Goal: Transaction & Acquisition: Purchase product/service

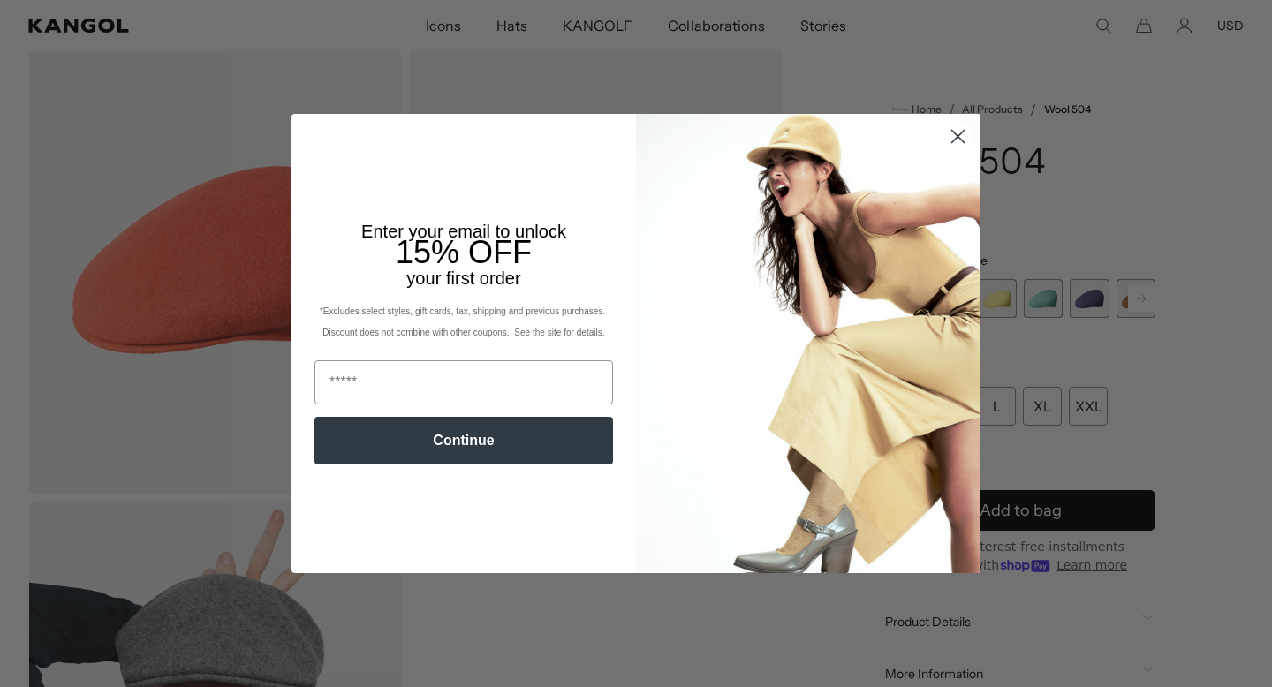
click at [964, 147] on circle "Close dialog" at bounding box center [957, 136] width 29 height 29
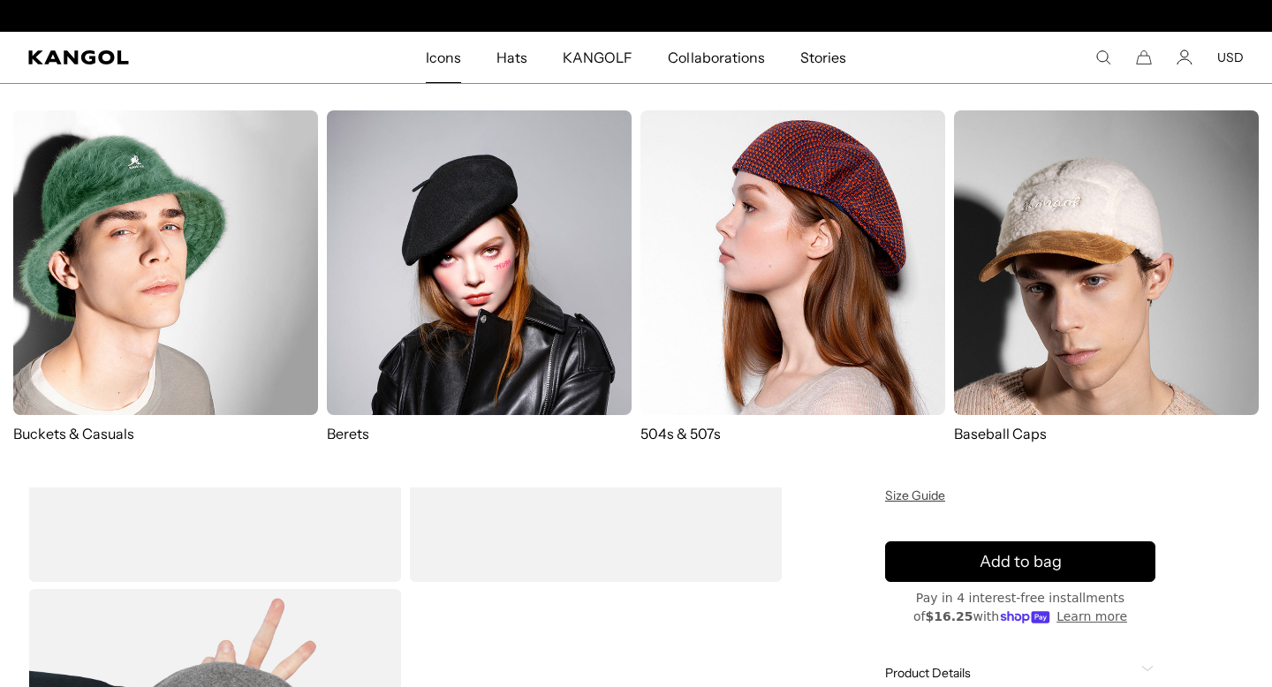
scroll to position [0, 364]
click at [766, 233] on img at bounding box center [792, 262] width 305 height 305
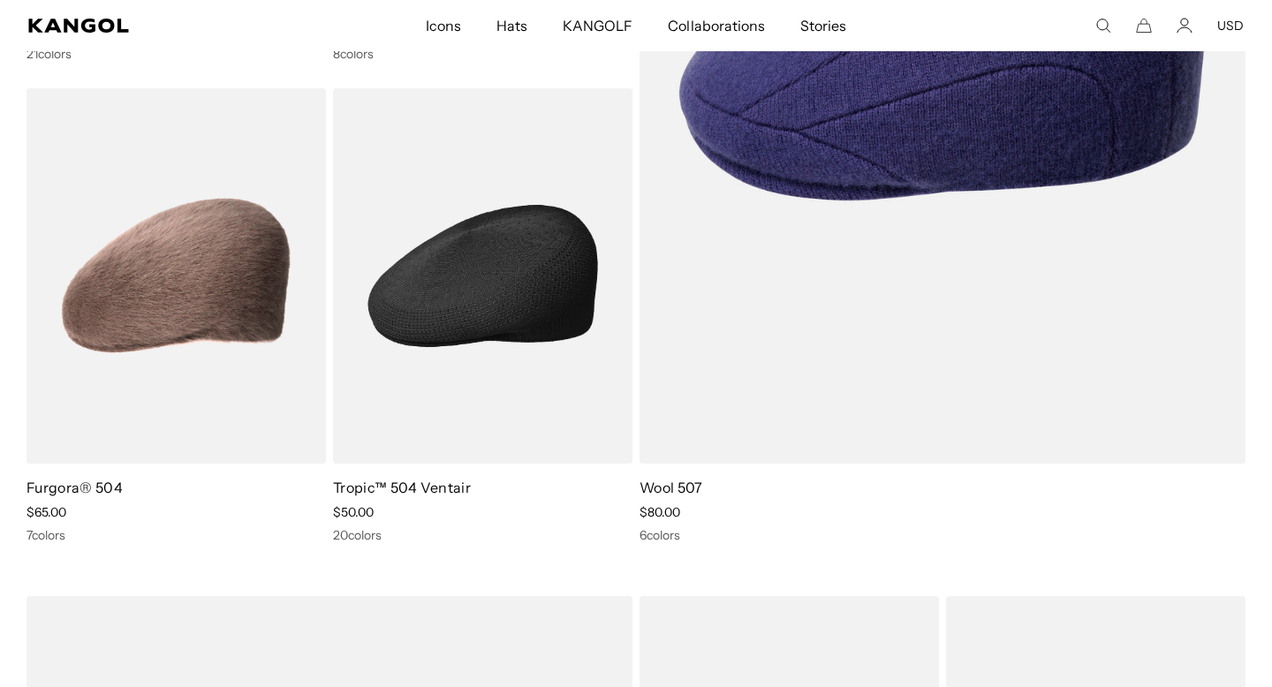
click at [449, 382] on img at bounding box center [482, 276] width 299 height 376
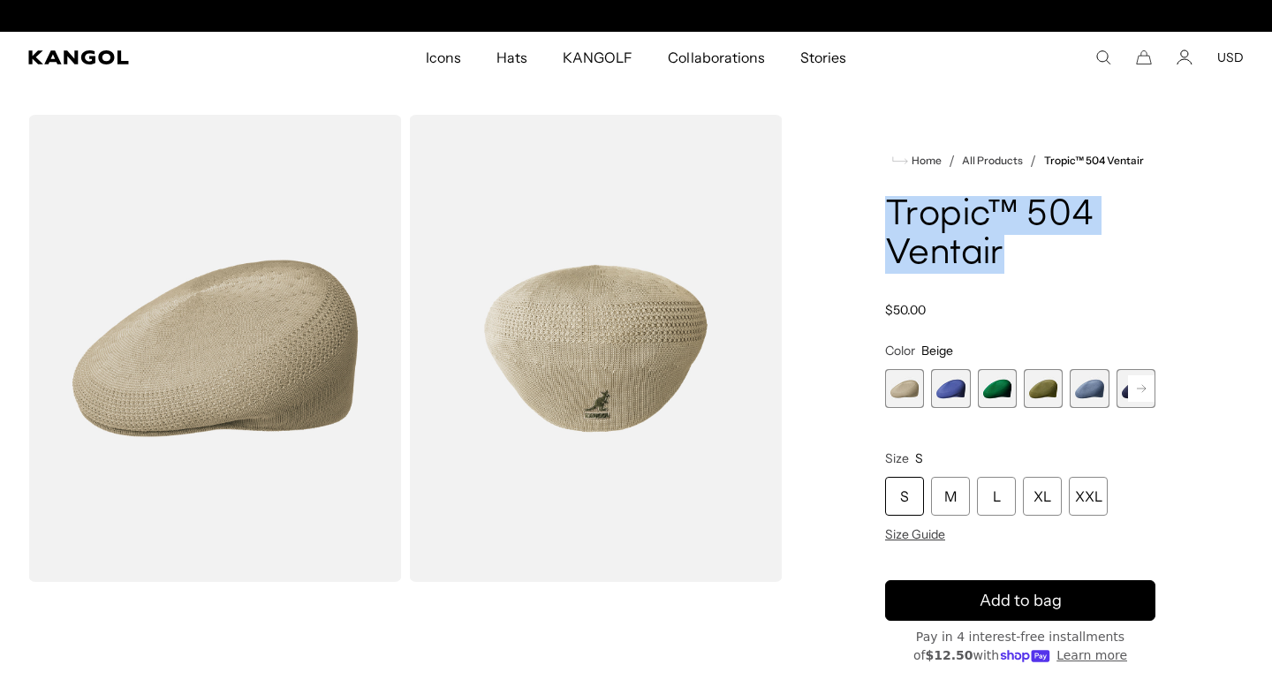
drag, startPoint x: 877, startPoint y: 193, endPoint x: 1007, endPoint y: 249, distance: 141.3
click at [1008, 247] on div "Home / All Products / Tropic™ 504 Ventair Tropic™ 504 Ventair Regular price $50…" at bounding box center [1020, 586] width 447 height 942
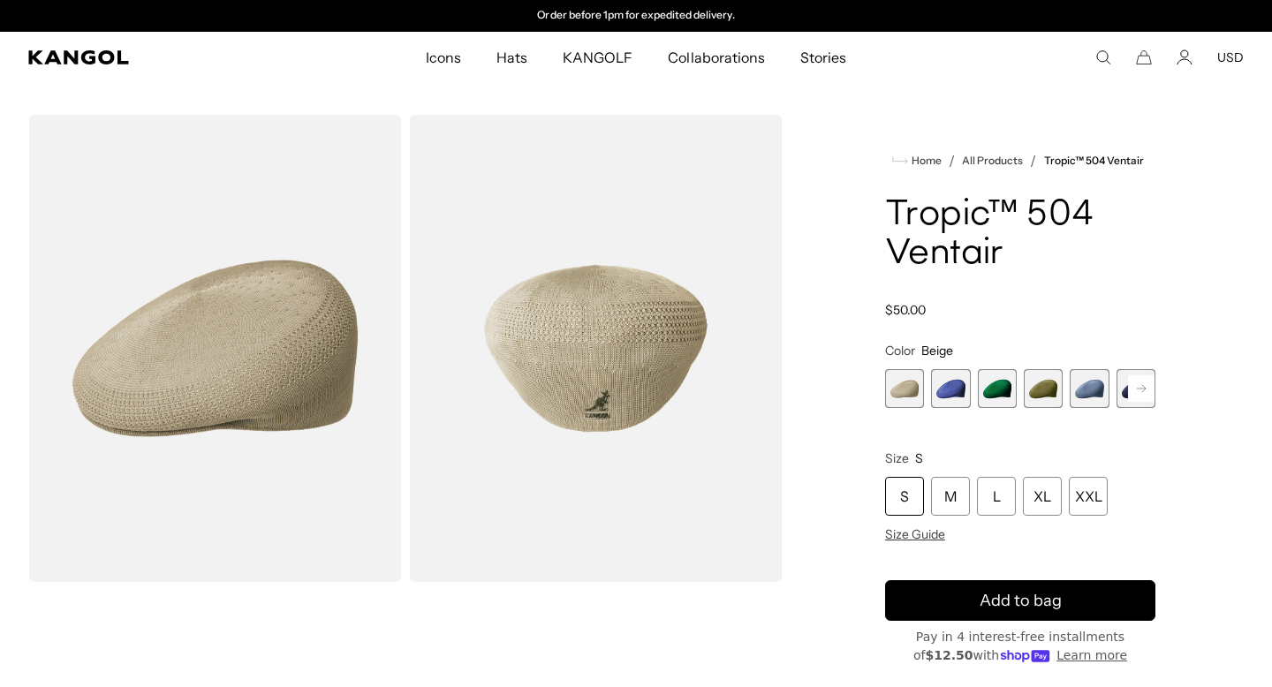
click at [1026, 253] on h1 "Tropic™ 504 Ventair" at bounding box center [1020, 235] width 270 height 78
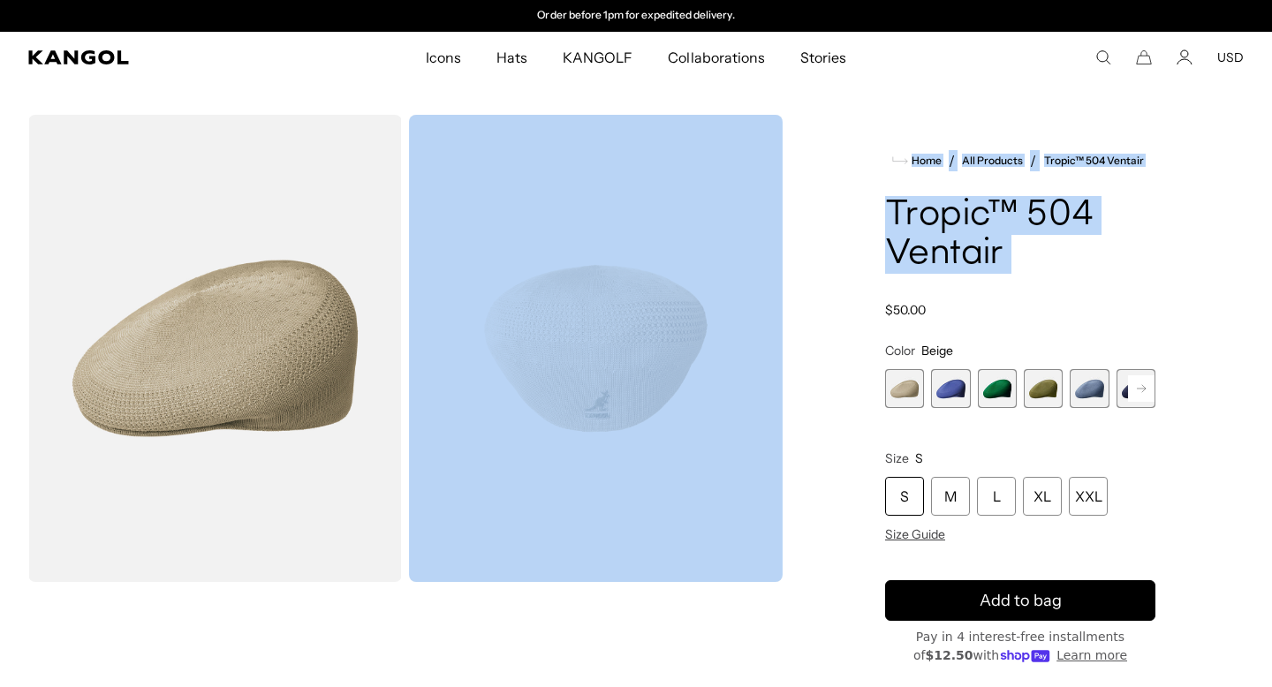
drag, startPoint x: 1026, startPoint y: 253, endPoint x: 785, endPoint y: 117, distance: 276.9
click at [786, 117] on div "Loading... Home / All Products / Tropic™ 504 Ventair Tropic™ 504 Ventair Regula…" at bounding box center [636, 586] width 1272 height 942
click at [889, 216] on h1 "Tropic™ 504 Ventair" at bounding box center [1020, 235] width 270 height 78
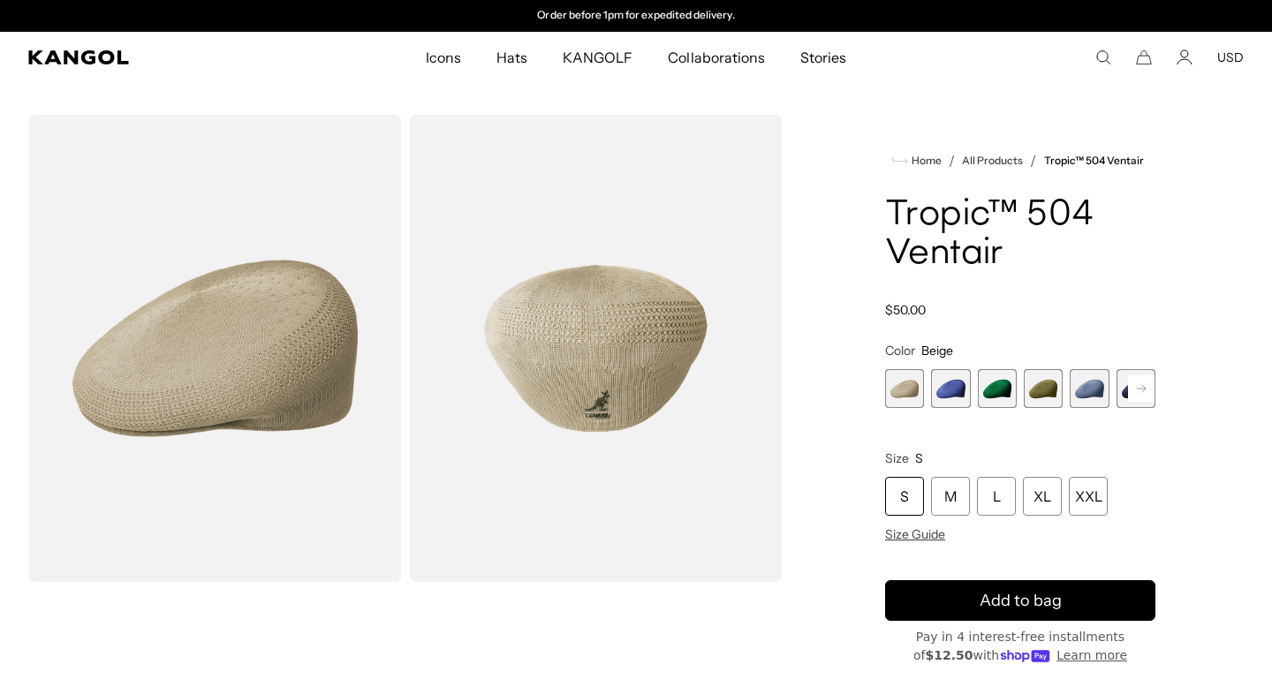
drag, startPoint x: 867, startPoint y: 203, endPoint x: 1057, endPoint y: 317, distance: 221.5
click at [1057, 317] on div "Home / All Products / Tropic™ 504 Ventair Tropic™ 504 Ventair Regular price $50…" at bounding box center [1020, 586] width 447 height 942
click at [1001, 250] on h1 "Tropic™ 504 Ventair" at bounding box center [1020, 235] width 270 height 78
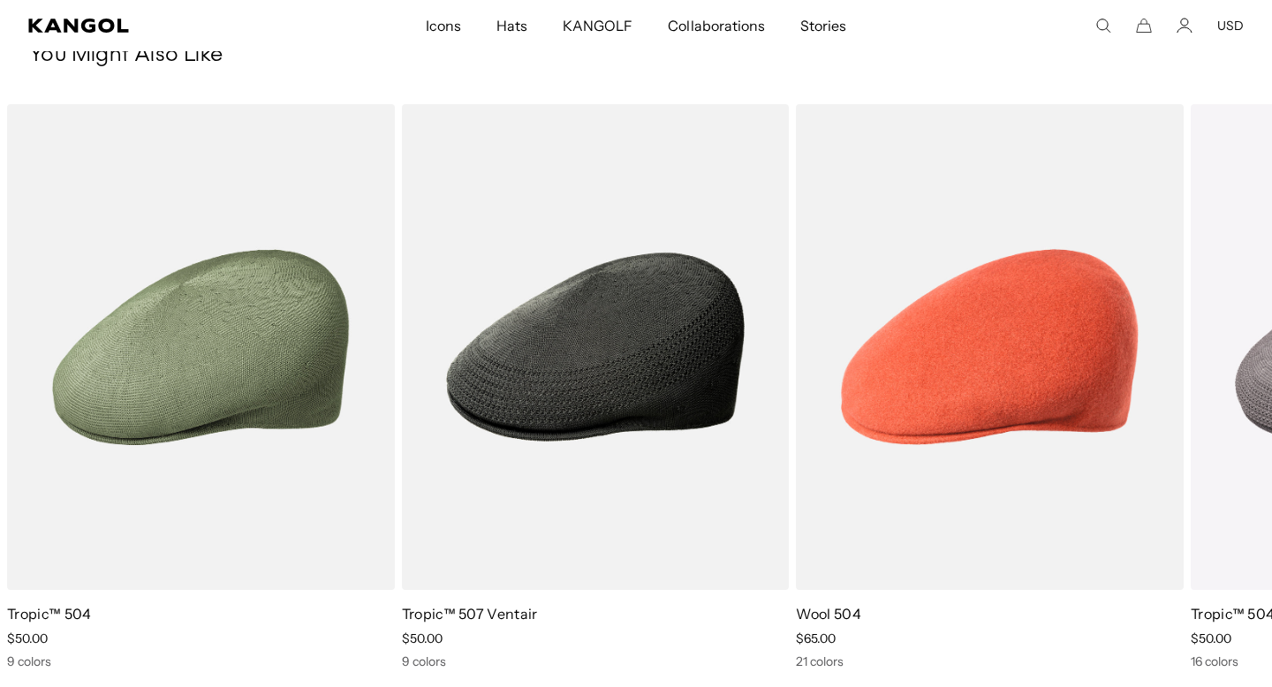
scroll to position [1171, 0]
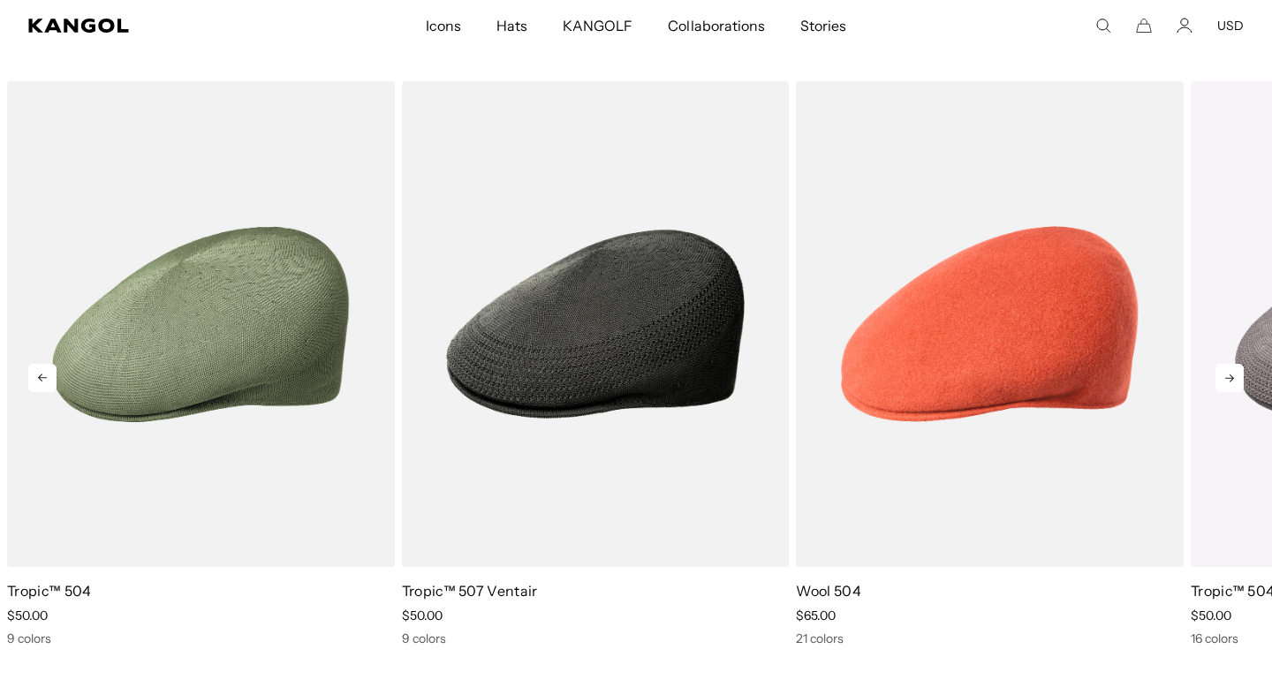
click at [1227, 382] on icon at bounding box center [1229, 378] width 28 height 28
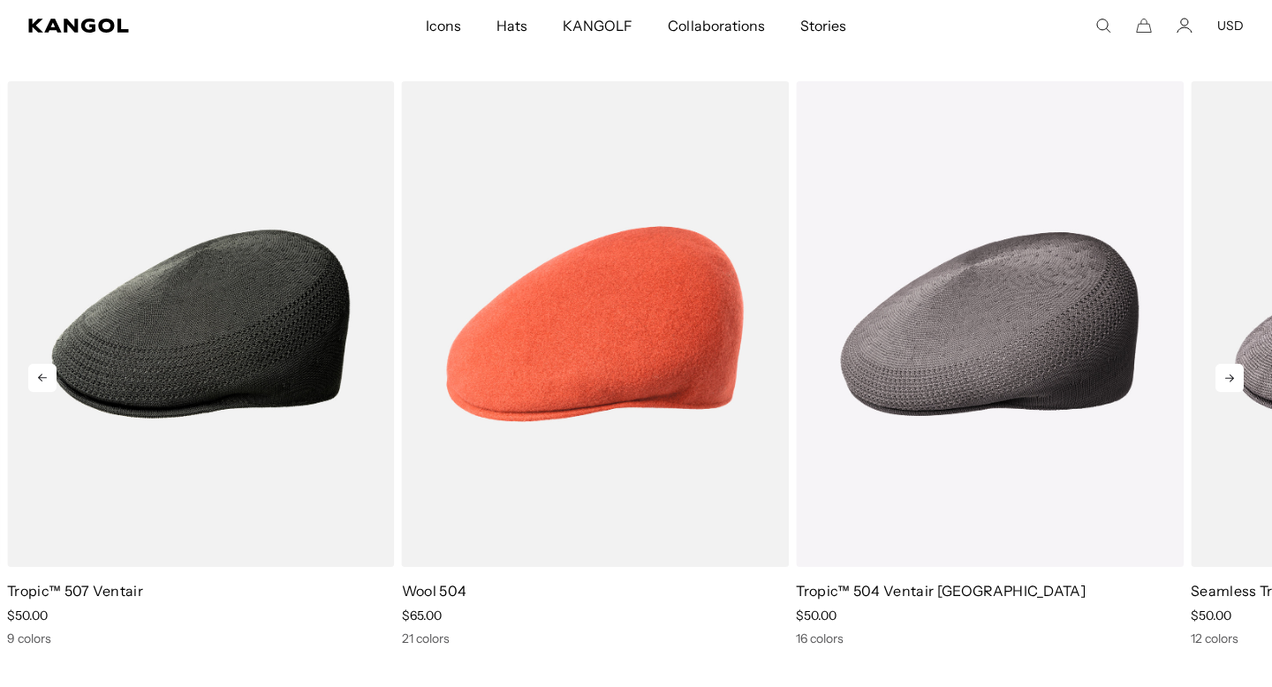
click at [1223, 382] on icon at bounding box center [1229, 378] width 28 height 28
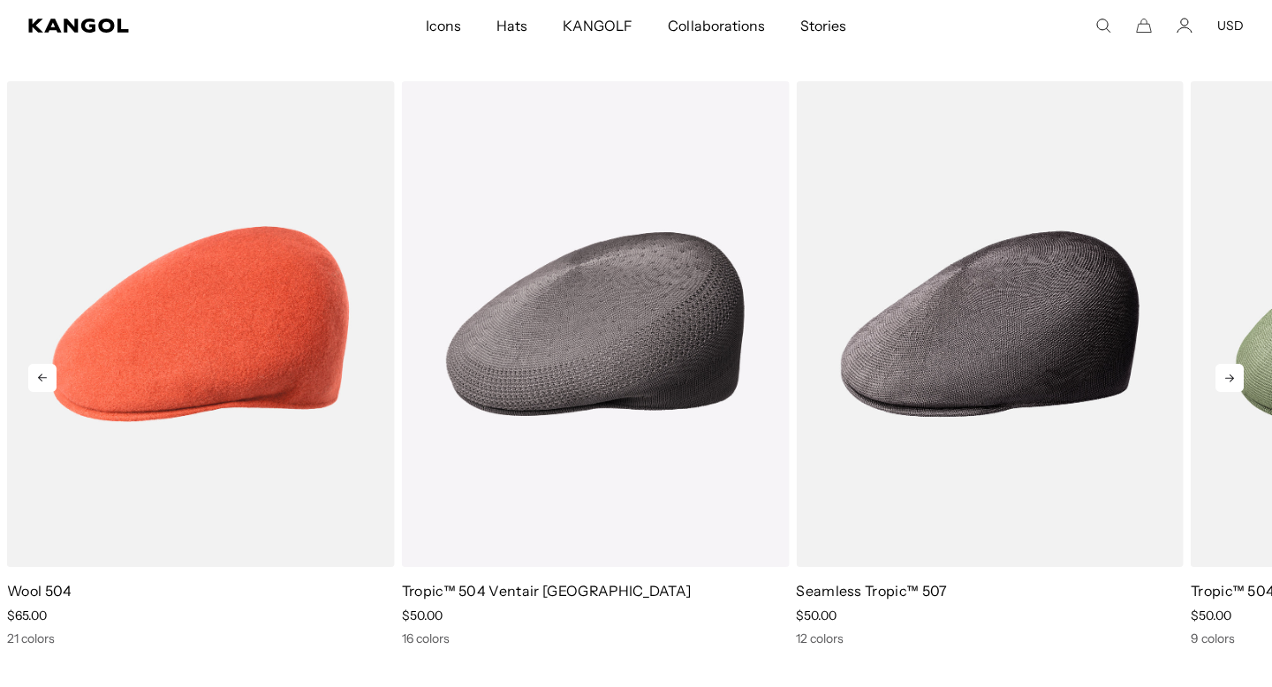
scroll to position [0, 0]
click at [1225, 382] on icon at bounding box center [1229, 378] width 28 height 28
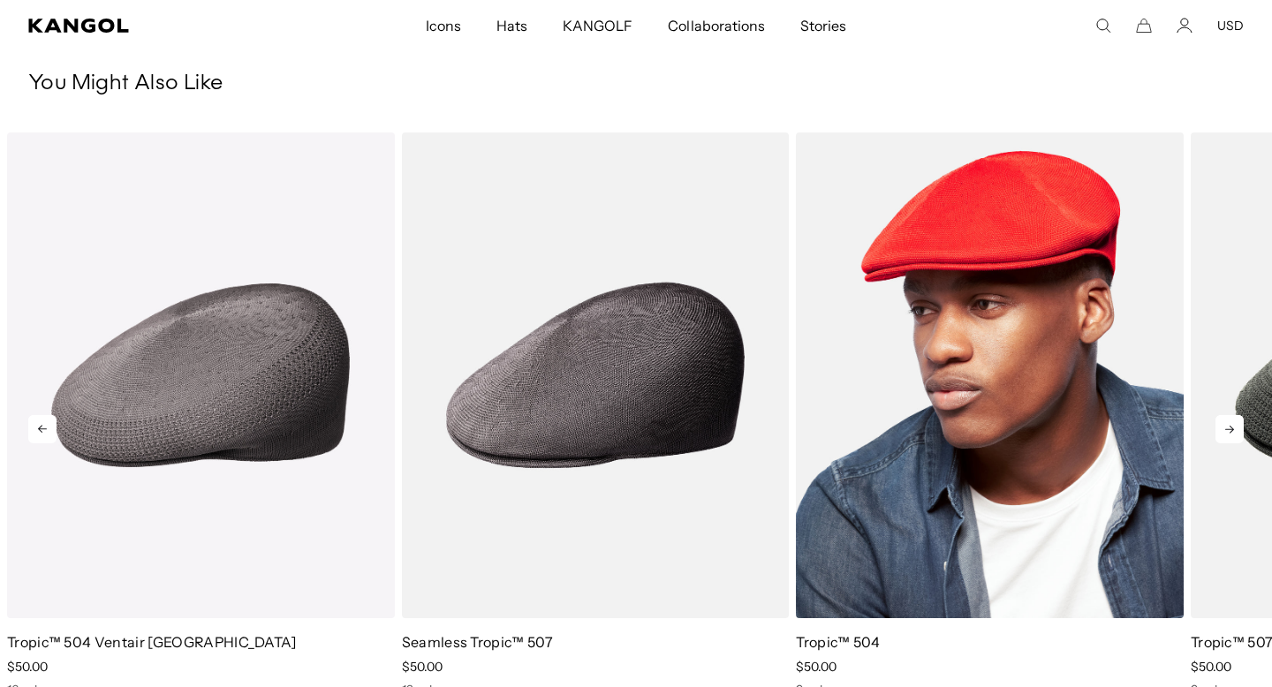
scroll to position [1118, 0]
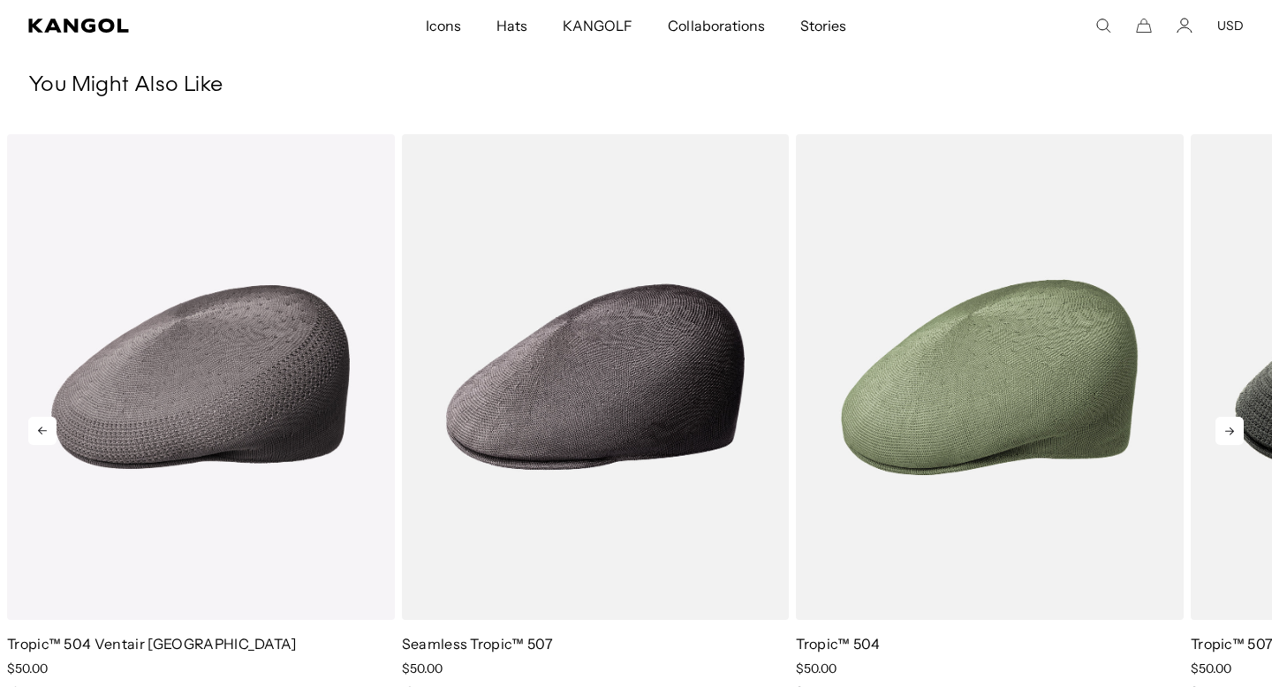
click at [1227, 428] on icon at bounding box center [1229, 431] width 28 height 28
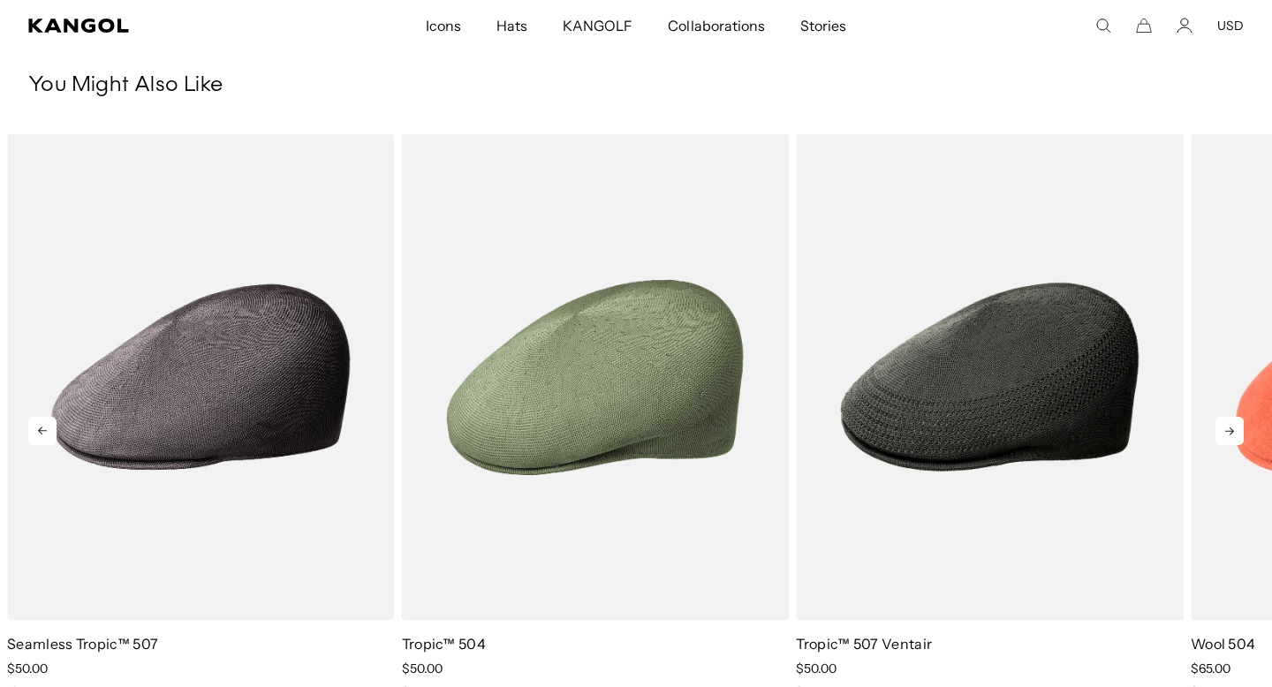
click at [1227, 428] on icon at bounding box center [1229, 431] width 28 height 28
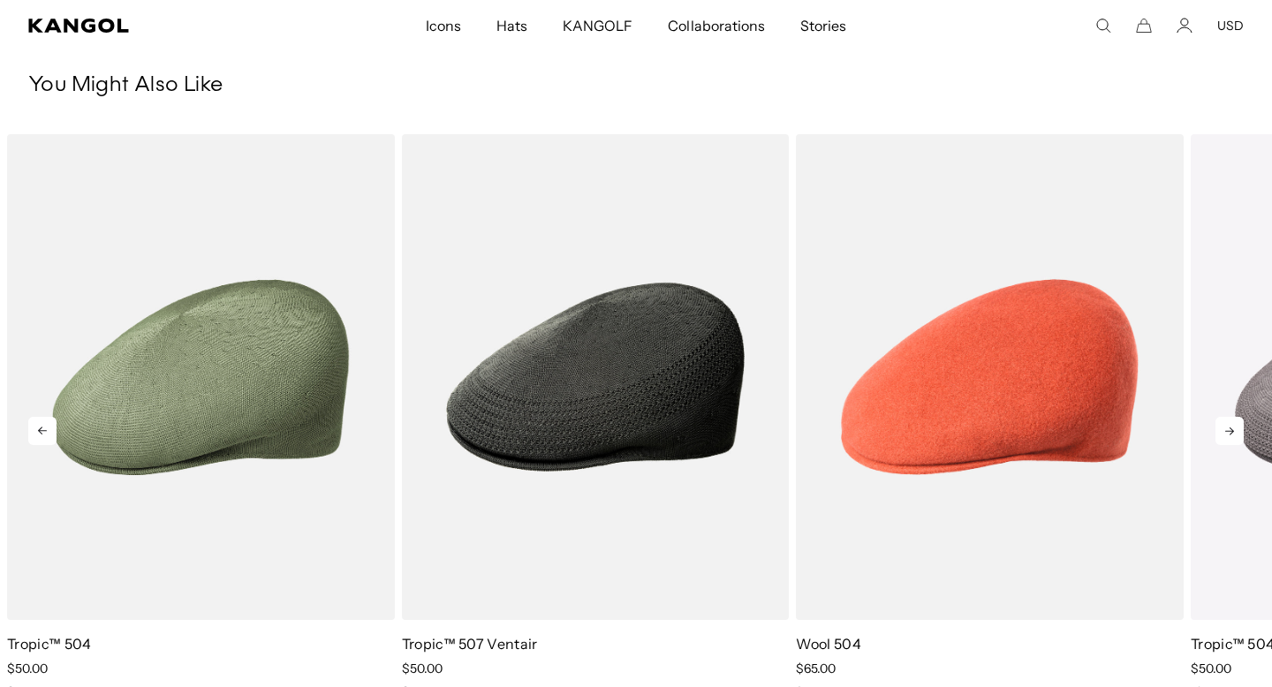
click at [1227, 432] on icon at bounding box center [1229, 431] width 28 height 28
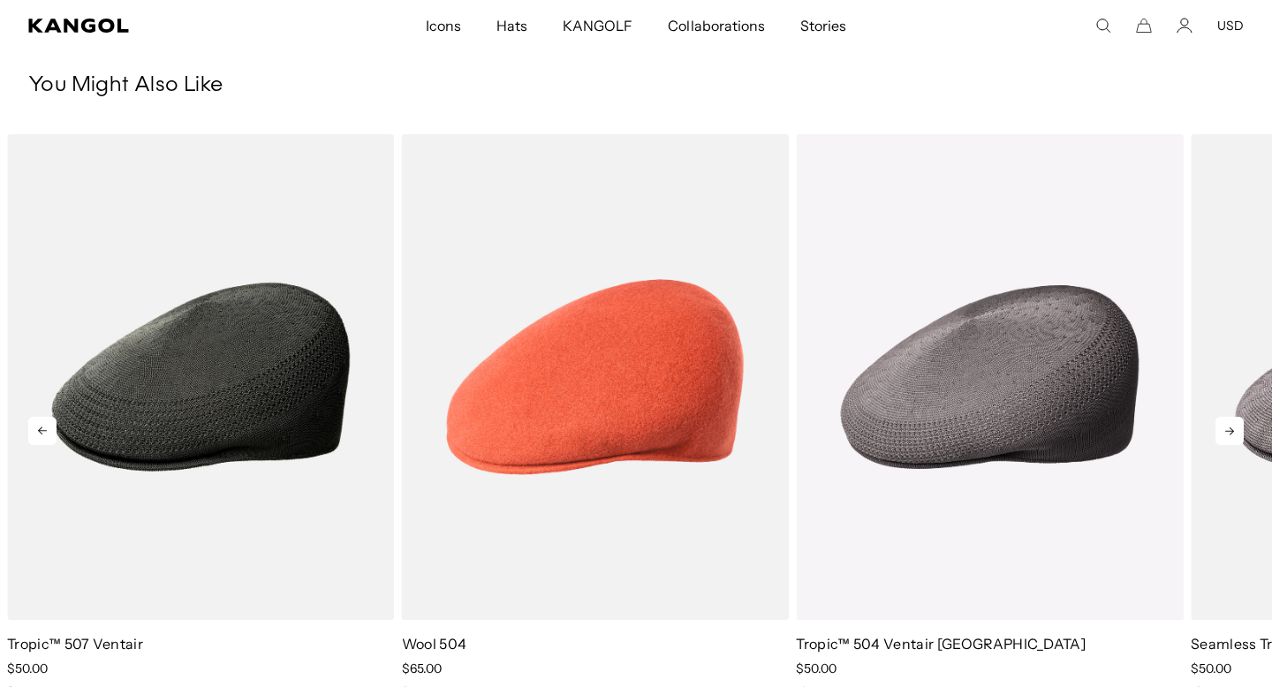
scroll to position [0, 364]
click at [1227, 432] on icon at bounding box center [1229, 431] width 28 height 28
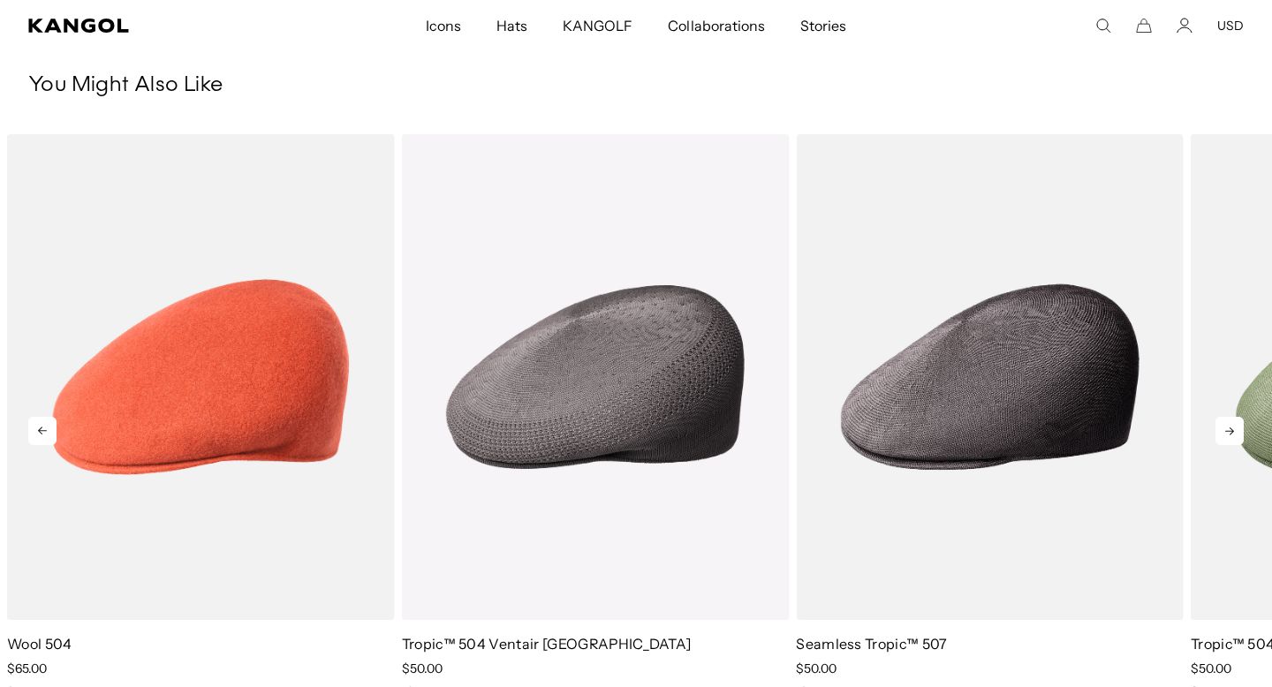
click at [1227, 432] on icon at bounding box center [1229, 431] width 28 height 28
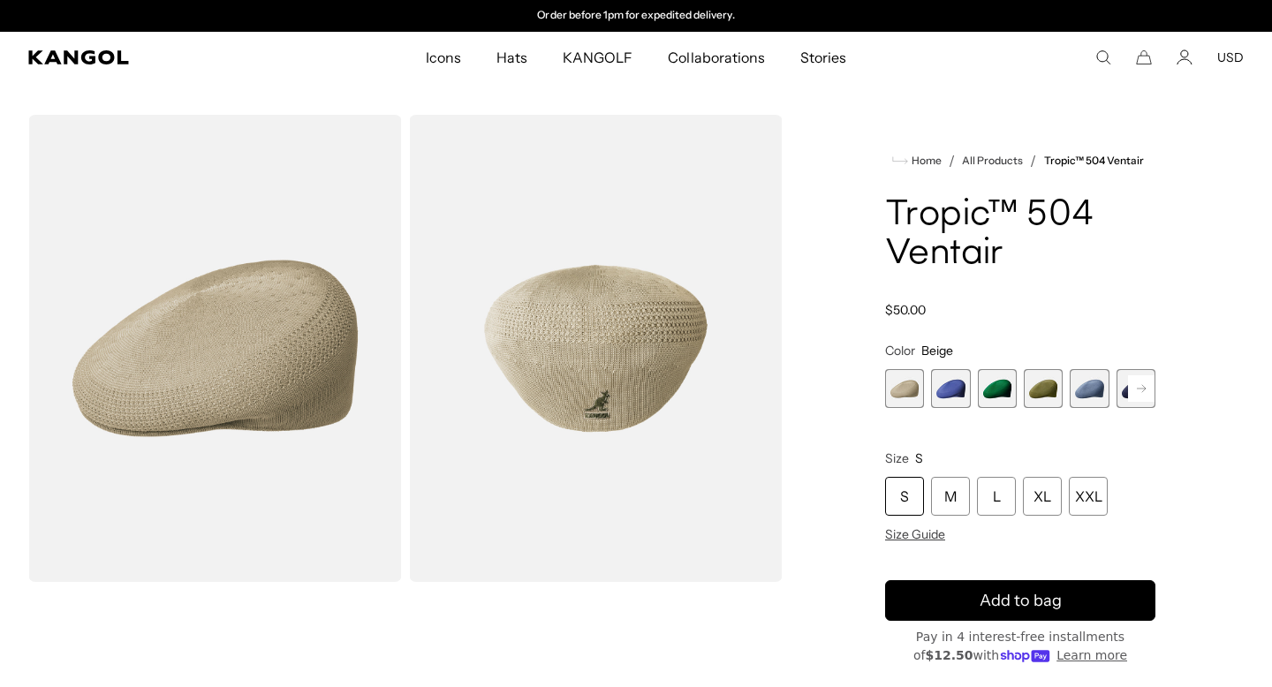
click at [595, 337] on img "Gallery Viewer" at bounding box center [596, 348] width 374 height 467
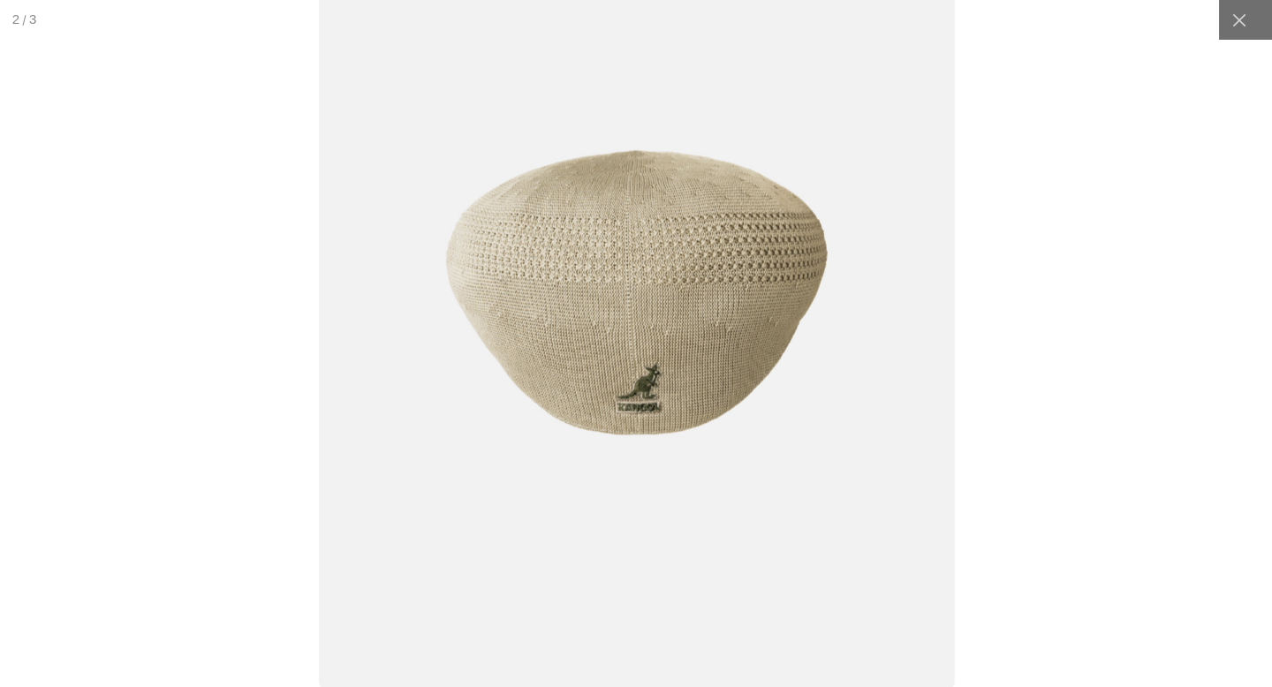
scroll to position [0, 0]
click at [1238, 21] on icon at bounding box center [1238, 19] width 13 height 13
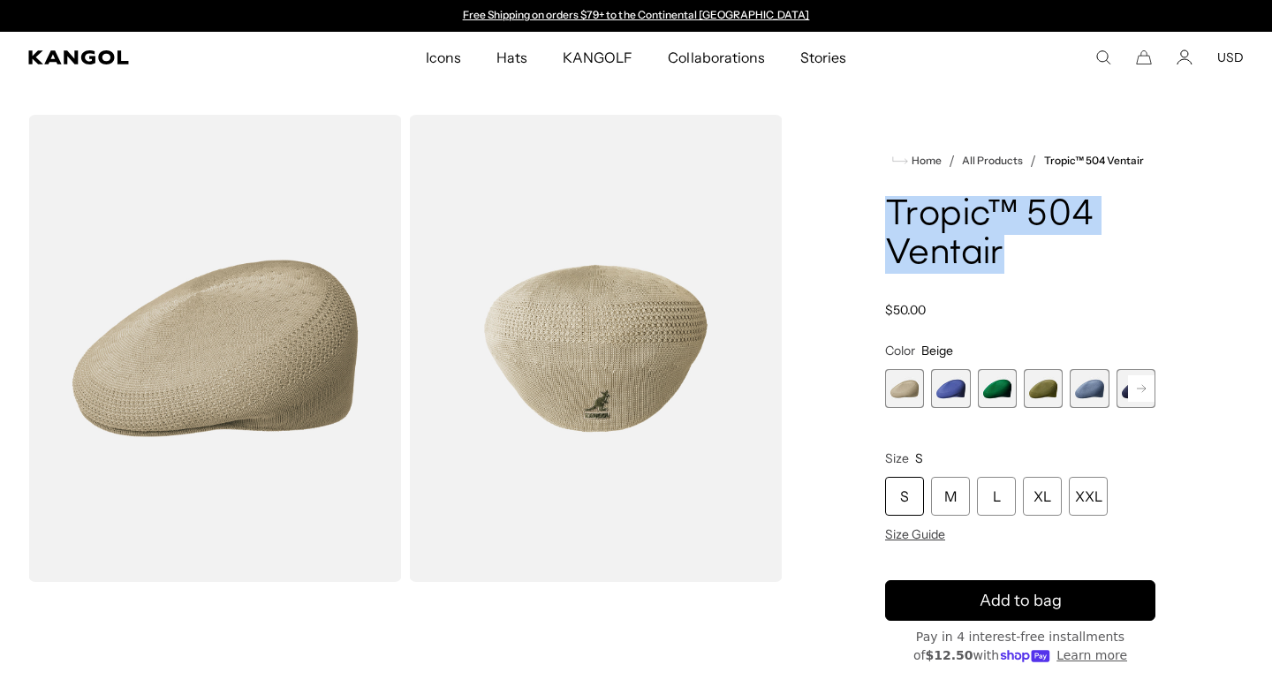
drag, startPoint x: 882, startPoint y: 191, endPoint x: 1057, endPoint y: 269, distance: 192.6
click at [1057, 269] on div "Home / All Products / Tropic™ 504 Ventair Tropic™ 504 Ventair Regular price $50…" at bounding box center [1020, 586] width 447 height 942
click at [1058, 269] on h1 "Tropic™ 504 Ventair" at bounding box center [1020, 235] width 270 height 78
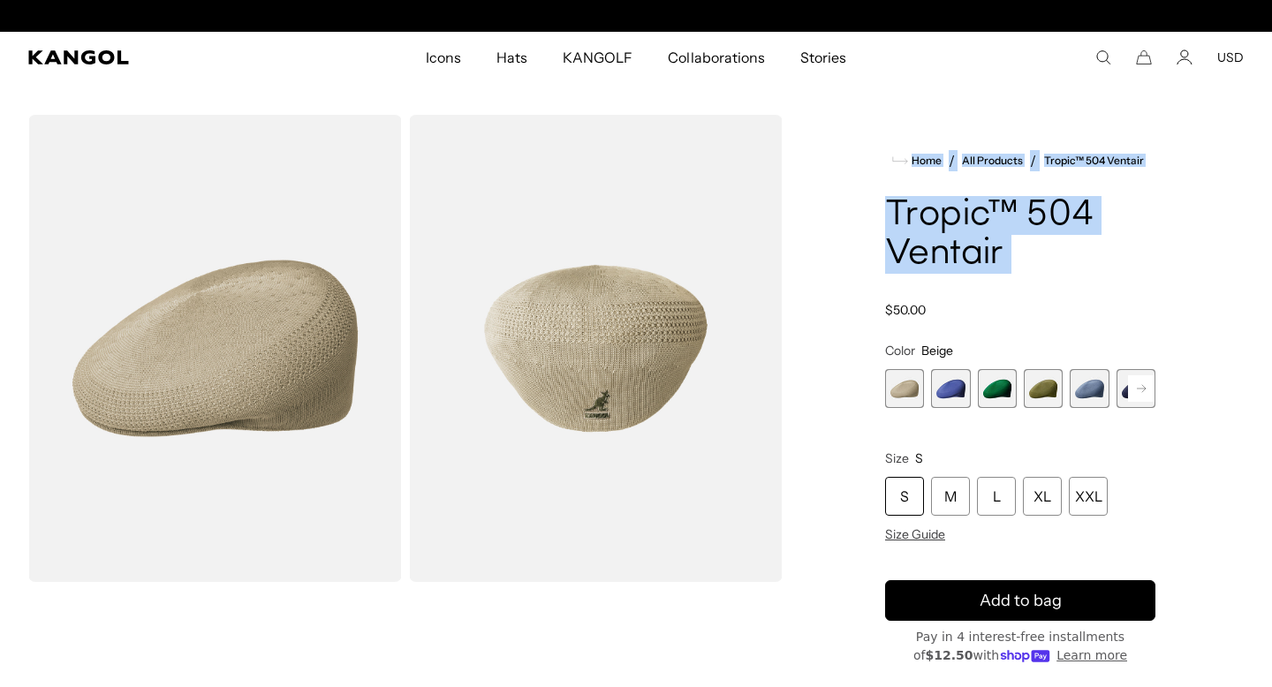
drag, startPoint x: 1058, startPoint y: 269, endPoint x: 842, endPoint y: 170, distance: 238.3
click at [842, 170] on div "Home / All Products / Tropic™ 504 Ventair Tropic™ 504 Ventair Regular price $50…" at bounding box center [1020, 586] width 447 height 942
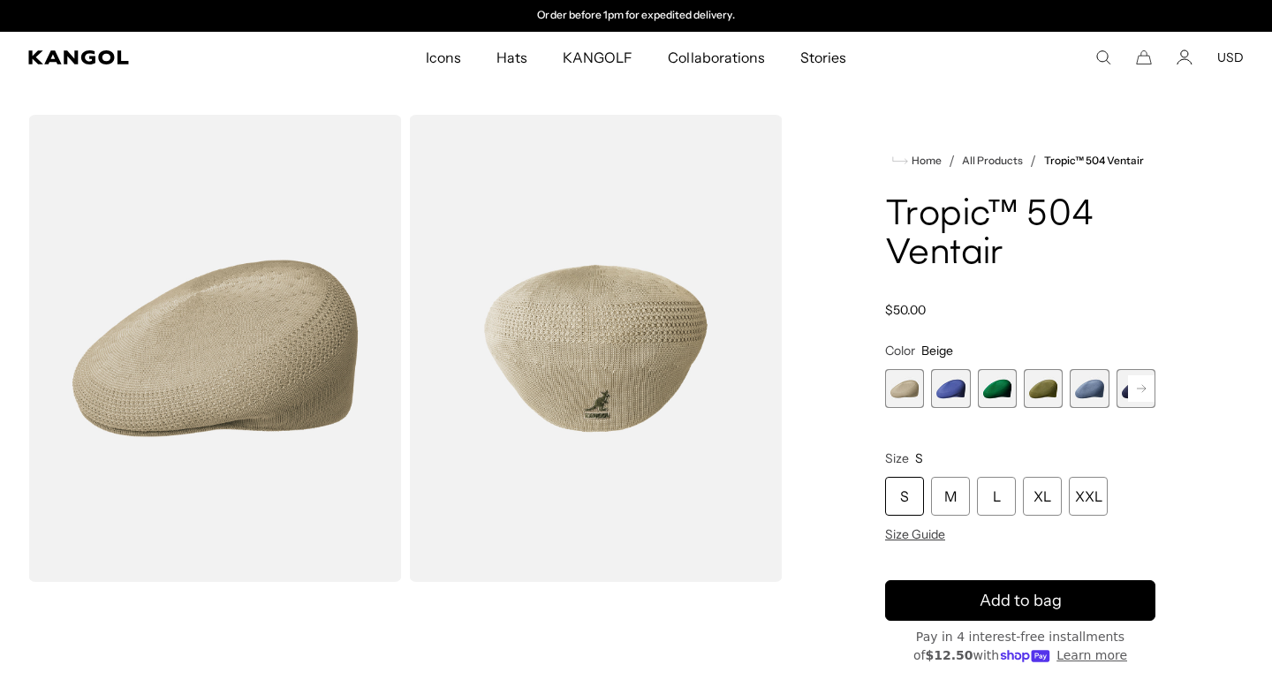
click at [895, 186] on product-info "Home / All Products / Tropic™ 504 Ventair Tropic™ 504 Ventair Regular price $50…" at bounding box center [1020, 494] width 270 height 689
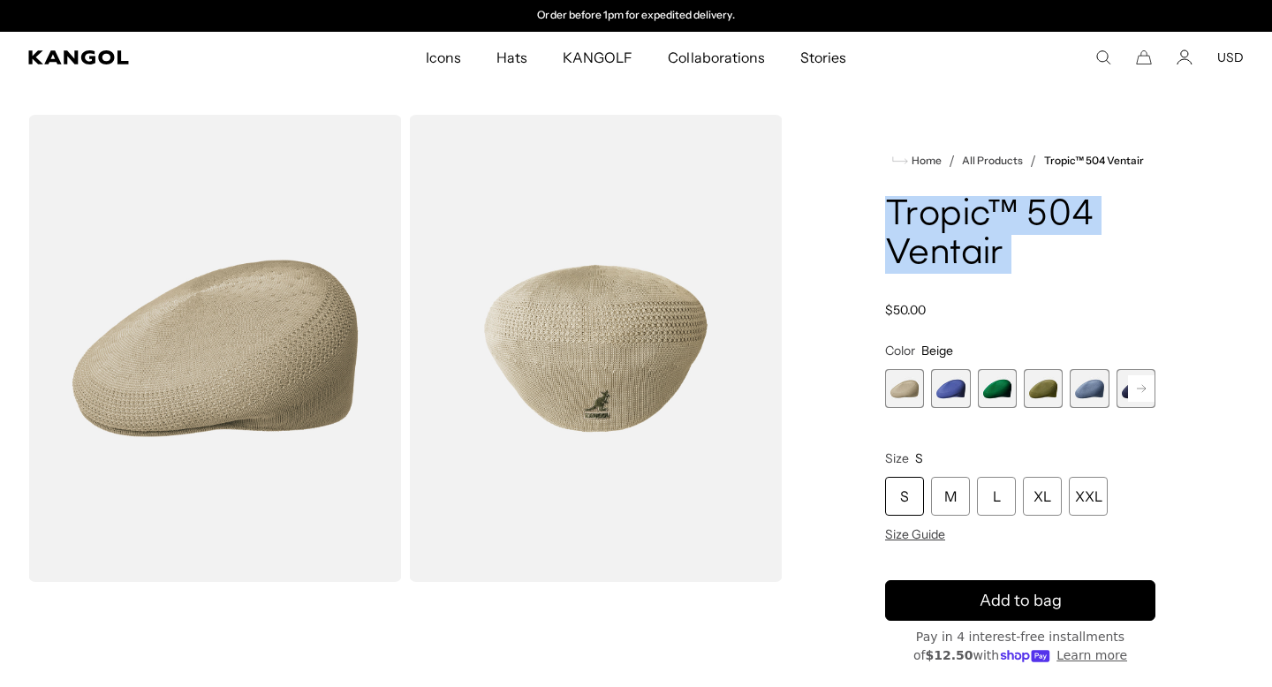
drag, startPoint x: 874, startPoint y: 193, endPoint x: 1045, endPoint y: 270, distance: 187.8
click at [1045, 271] on div "Home / All Products / Tropic™ 504 Ventair Tropic™ 504 Ventair Regular price $50…" at bounding box center [1020, 586] width 447 height 942
click at [1045, 270] on h1 "Tropic™ 504 Ventair" at bounding box center [1020, 235] width 270 height 78
drag, startPoint x: 1045, startPoint y: 270, endPoint x: 868, endPoint y: 175, distance: 200.8
click at [870, 175] on div "Home / All Products / Tropic™ 504 Ventair Tropic™ 504 Ventair Regular price $50…" at bounding box center [1020, 586] width 447 height 942
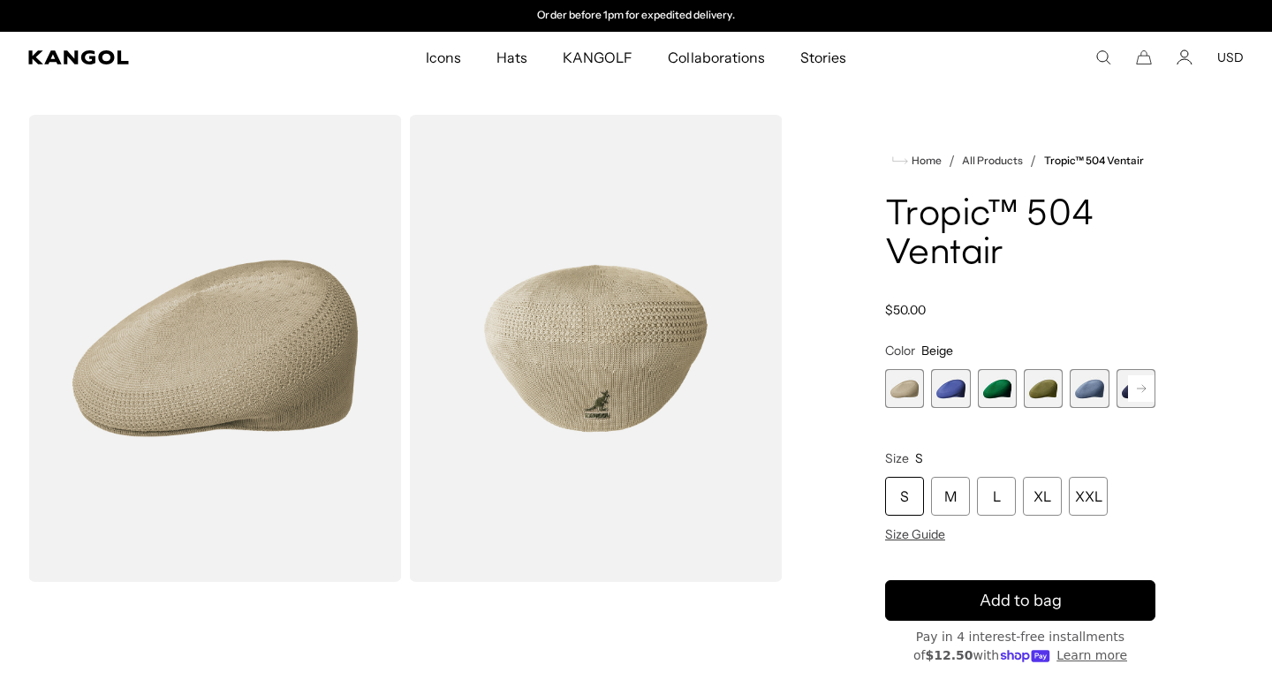
click at [881, 182] on div "Home / All Products / Tropic™ 504 Ventair Tropic™ 504 Ventair Regular price $50…" at bounding box center [1020, 586] width 447 height 942
drag, startPoint x: 879, startPoint y: 214, endPoint x: 994, endPoint y: 241, distance: 118.0
click at [986, 235] on div "Home / All Products / Tropic™ 504 Ventair Tropic™ 504 Ventair Regular price $50…" at bounding box center [1020, 586] width 447 height 942
click at [1034, 264] on h1 "Tropic™ 504 Ventair" at bounding box center [1020, 235] width 270 height 78
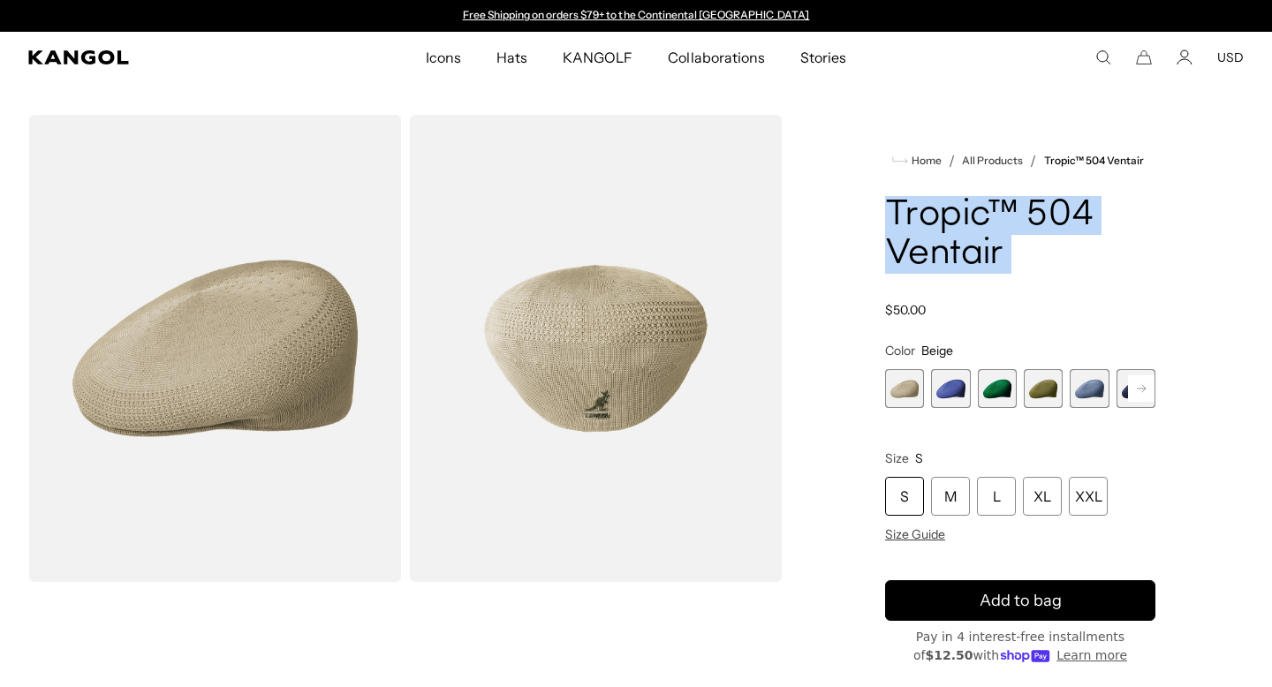
drag, startPoint x: 1034, startPoint y: 265, endPoint x: 912, endPoint y: 209, distance: 134.0
click at [915, 209] on h1 "Tropic™ 504 Ventair" at bounding box center [1020, 235] width 270 height 78
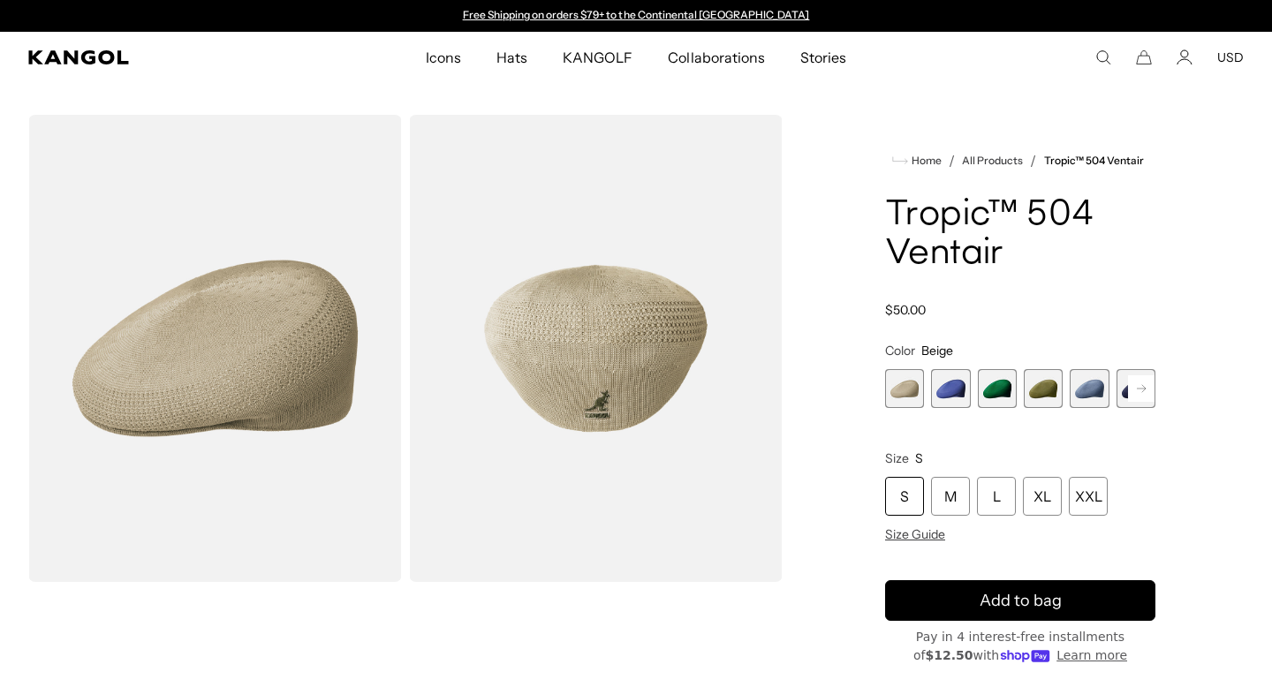
click at [892, 211] on h1 "Tropic™ 504 Ventair" at bounding box center [1020, 235] width 270 height 78
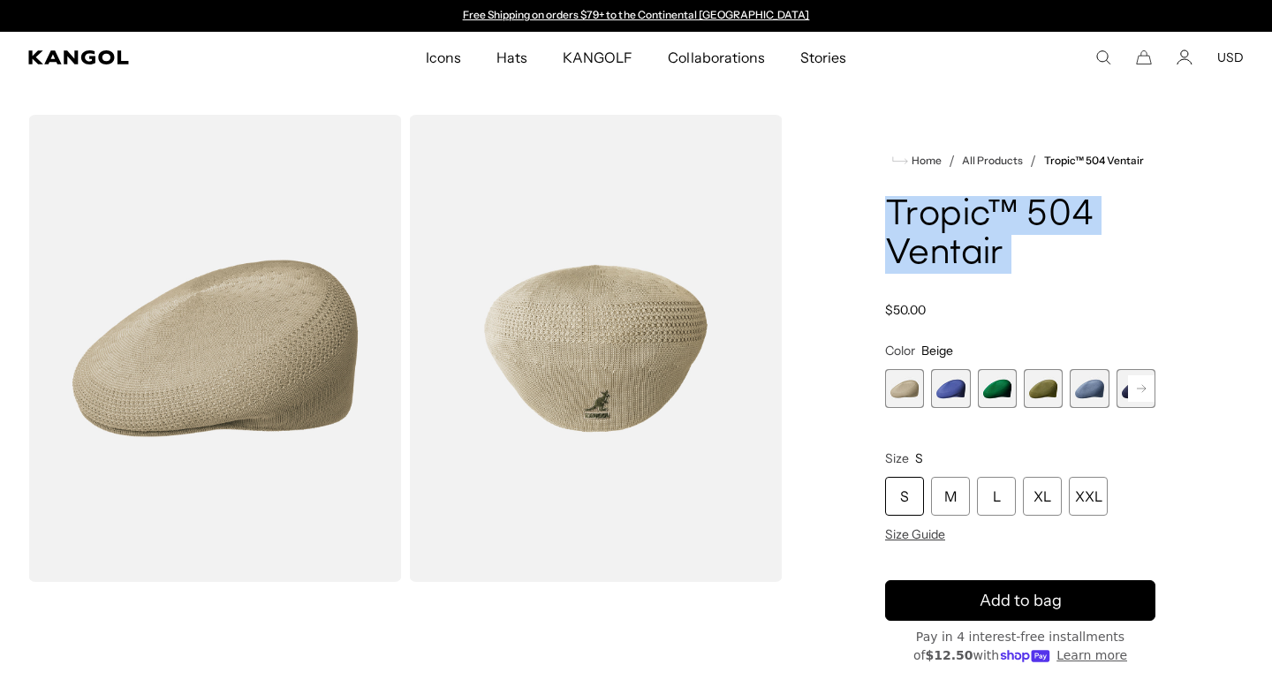
drag, startPoint x: 891, startPoint y: 211, endPoint x: 1064, endPoint y: 246, distance: 176.7
click at [1062, 246] on h1 "Tropic™ 504 Ventair" at bounding box center [1020, 235] width 270 height 78
click at [1064, 246] on h1 "Tropic™ 504 Ventair" at bounding box center [1020, 235] width 270 height 78
drag, startPoint x: 1049, startPoint y: 261, endPoint x: 882, endPoint y: 175, distance: 188.4
click at [885, 175] on product-info "Home / All Products / Tropic™ 504 Ventair Tropic™ 504 Ventair Regular price $50…" at bounding box center [1020, 494] width 270 height 689
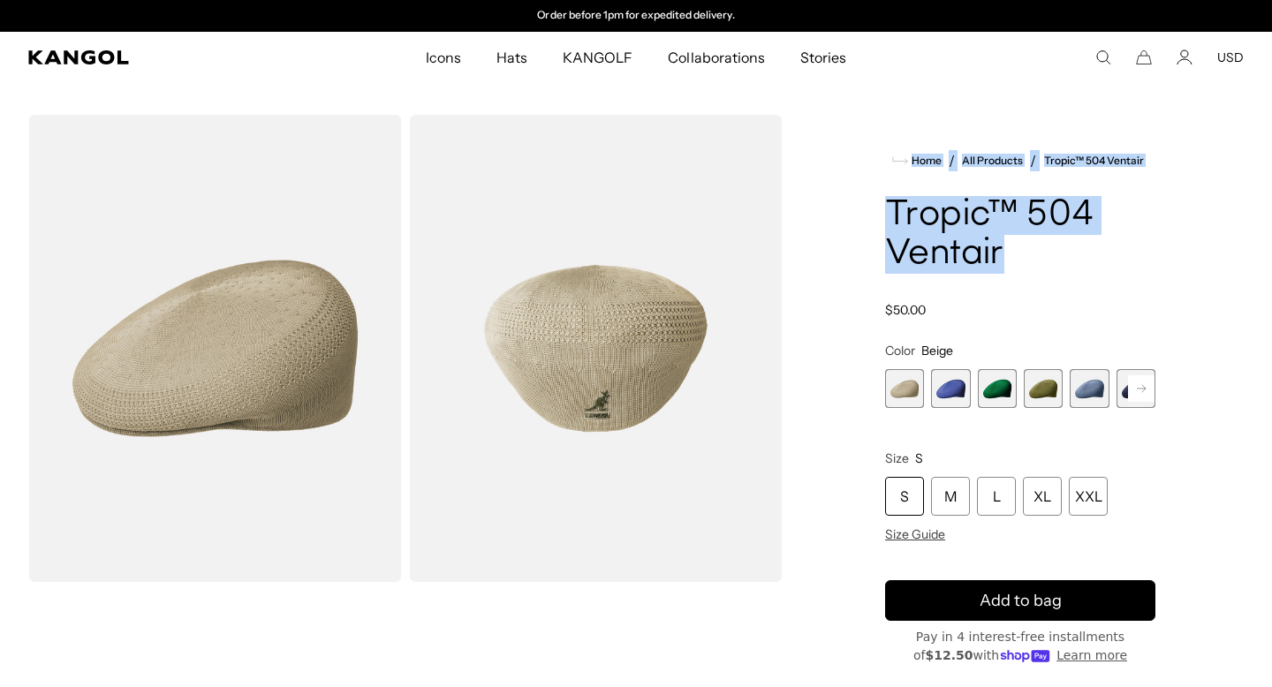
click at [888, 186] on product-info "Home / All Products / Tropic™ 504 Ventair Tropic™ 504 Ventair Regular price $50…" at bounding box center [1020, 494] width 270 height 689
drag, startPoint x: 866, startPoint y: 201, endPoint x: 1012, endPoint y: 261, distance: 158.1
click at [1012, 261] on div "Home / All Products / Tropic™ 504 Ventair Tropic™ 504 Ventair Regular price $50…" at bounding box center [1020, 586] width 447 height 942
click at [1012, 261] on h1 "Tropic™ 504 Ventair" at bounding box center [1020, 235] width 270 height 78
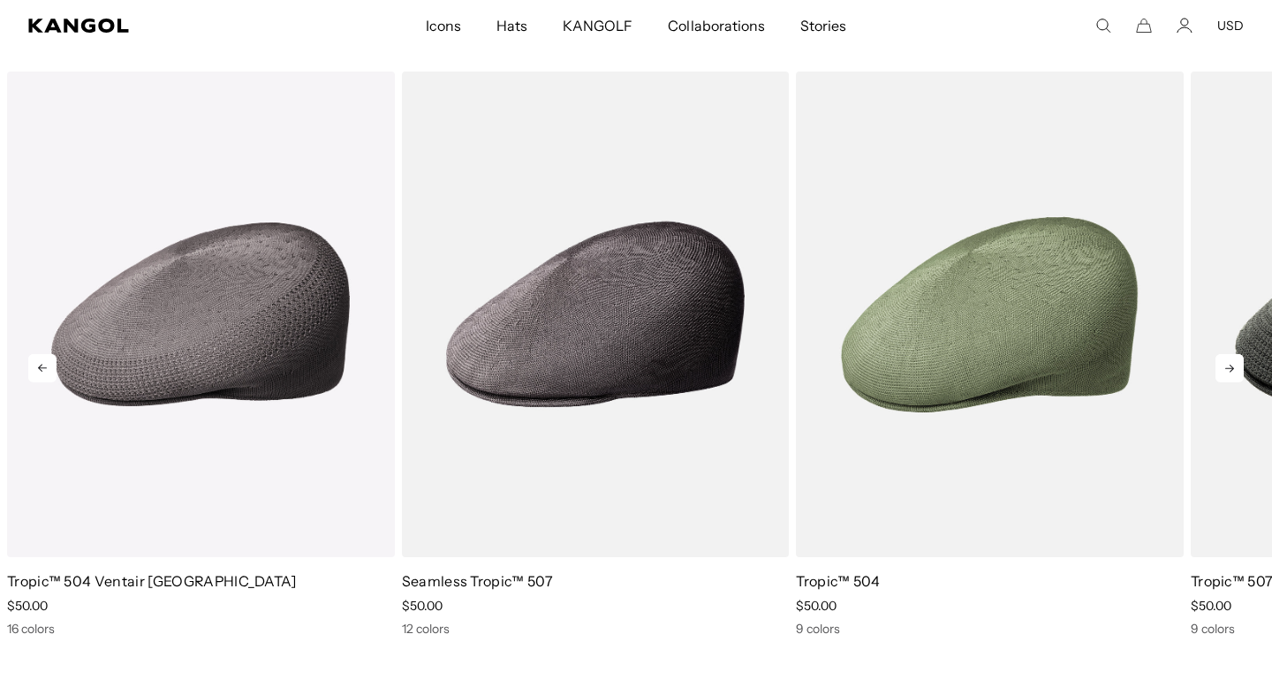
click at [1223, 363] on icon at bounding box center [1229, 368] width 28 height 28
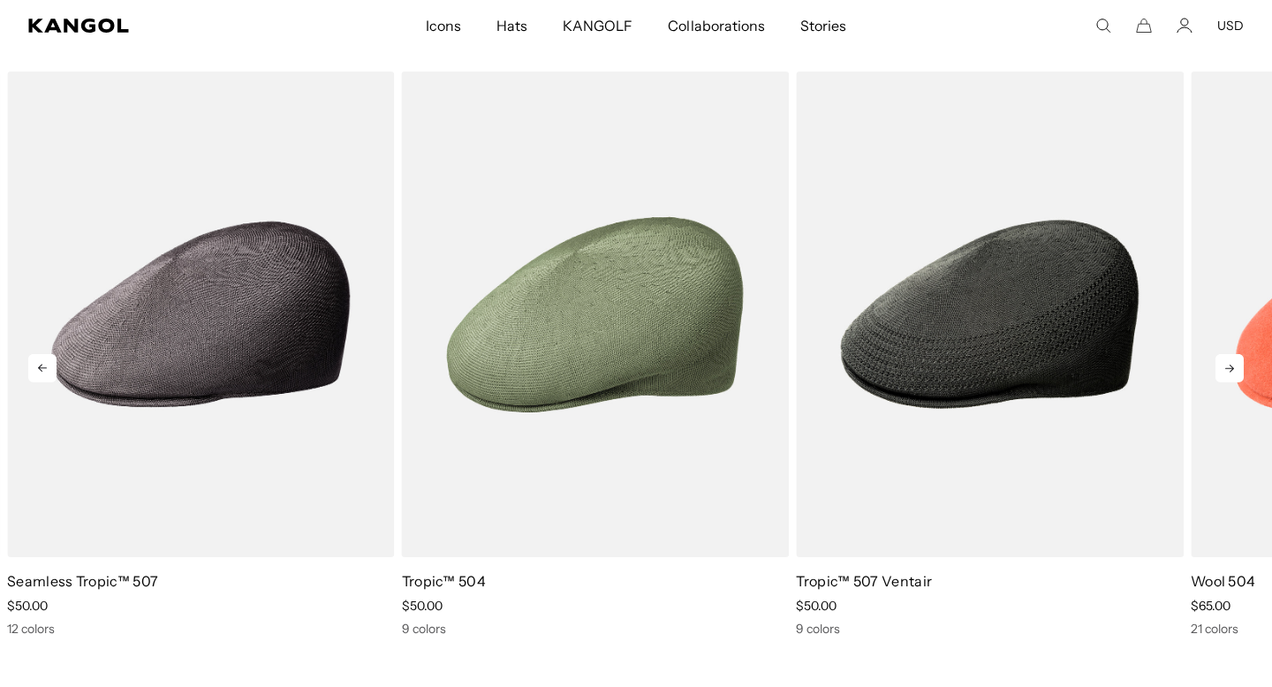
click at [1223, 363] on icon at bounding box center [1229, 368] width 28 height 28
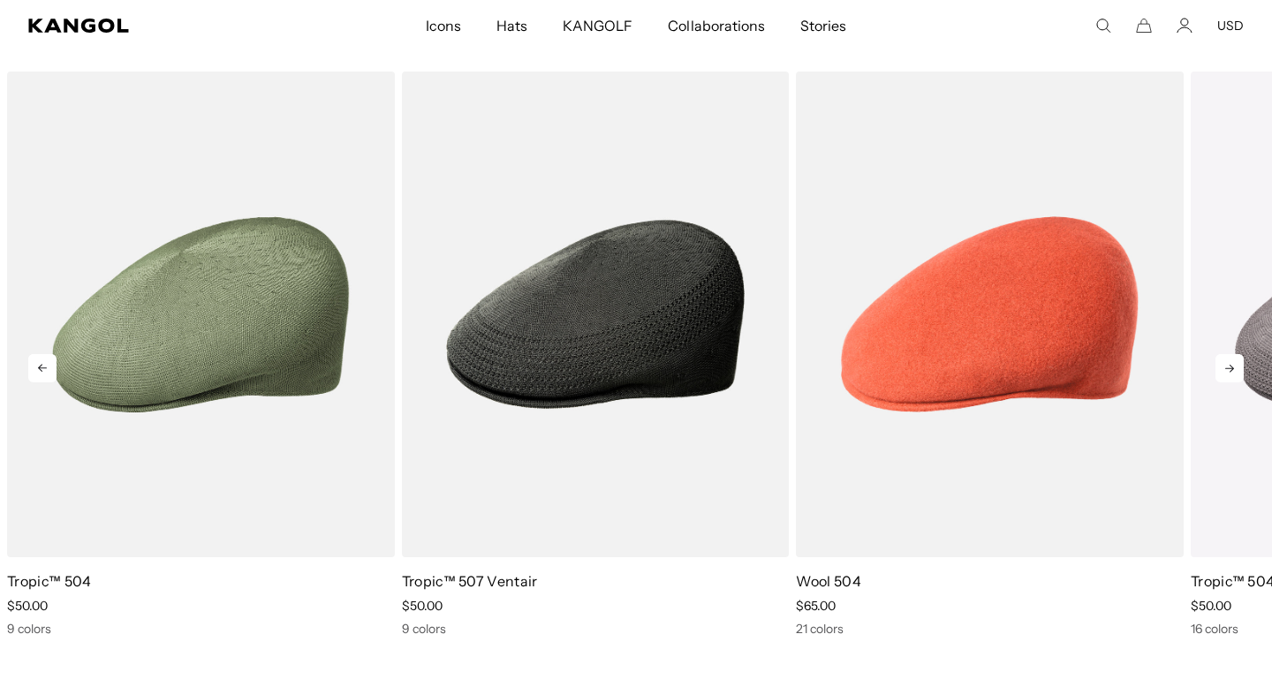
click at [1227, 365] on icon at bounding box center [1229, 368] width 28 height 28
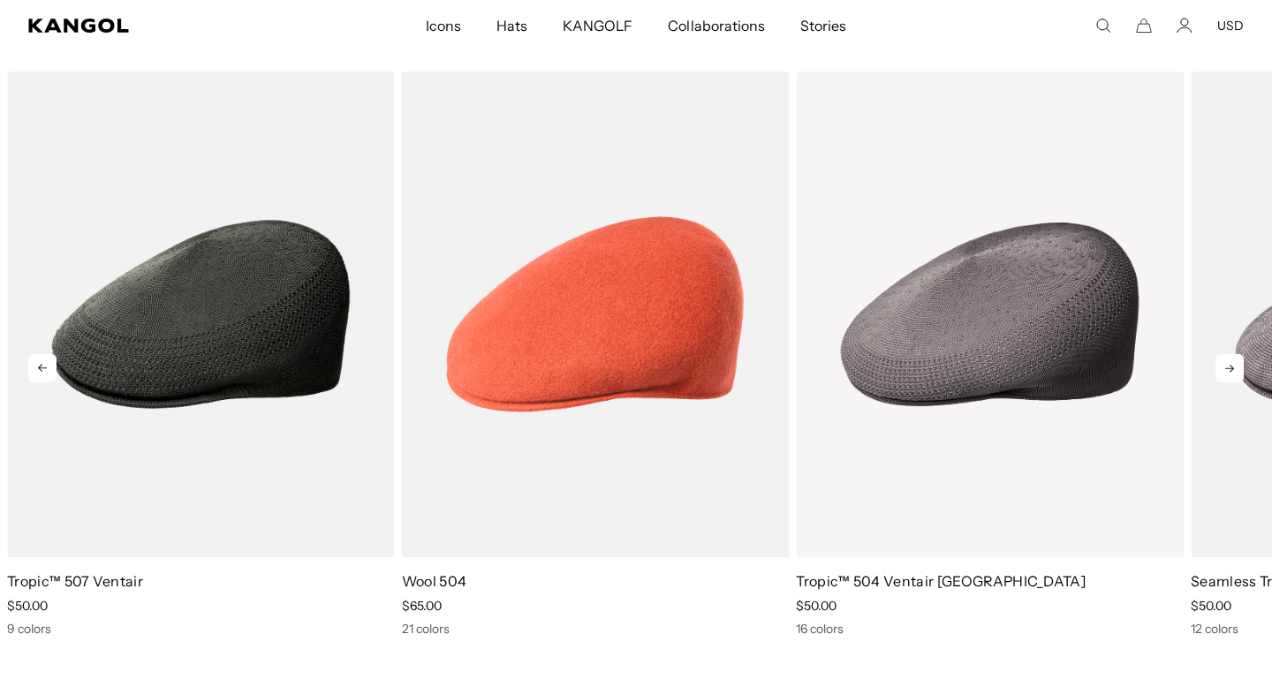
click at [1228, 366] on icon at bounding box center [1229, 368] width 28 height 28
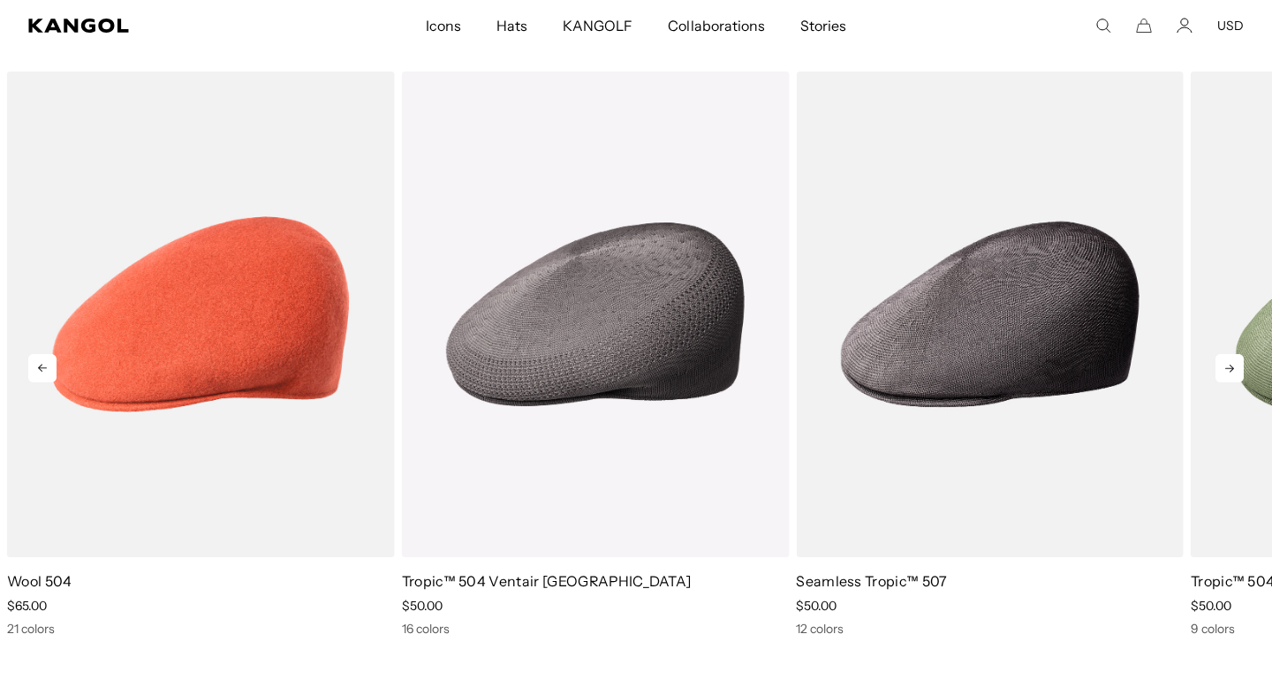
scroll to position [0, 364]
click at [1228, 366] on icon at bounding box center [1229, 368] width 28 height 28
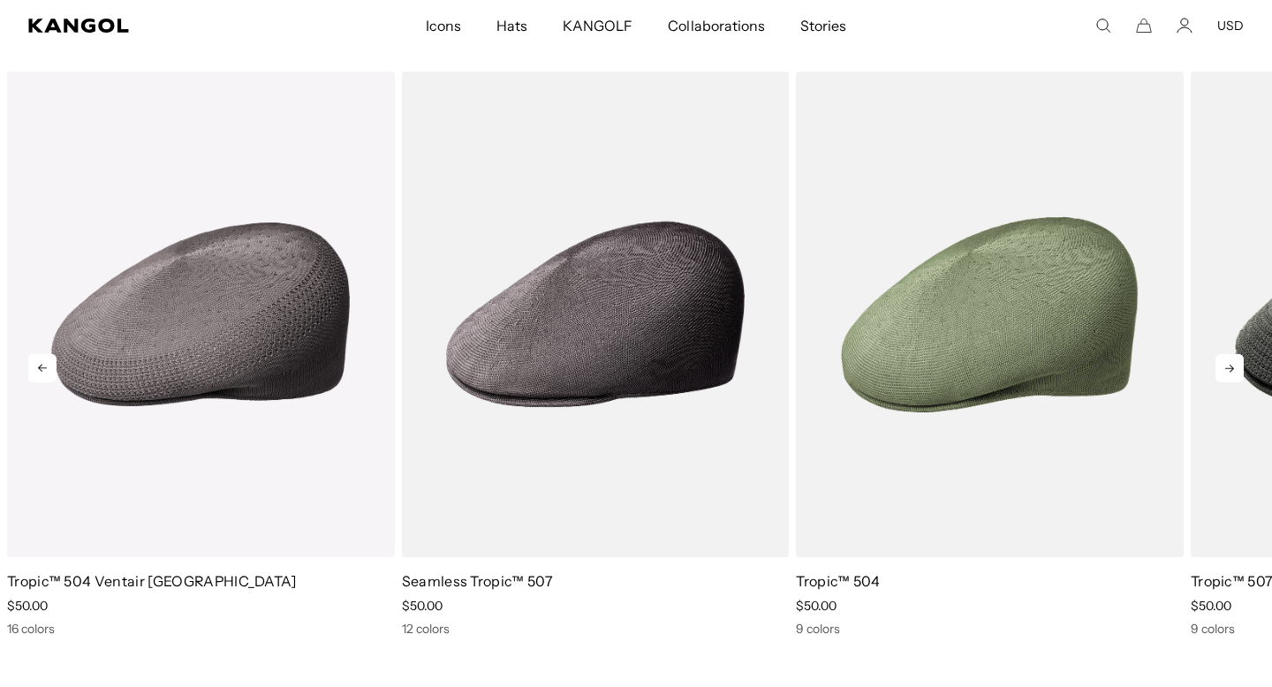
click at [1228, 366] on icon at bounding box center [1229, 368] width 28 height 28
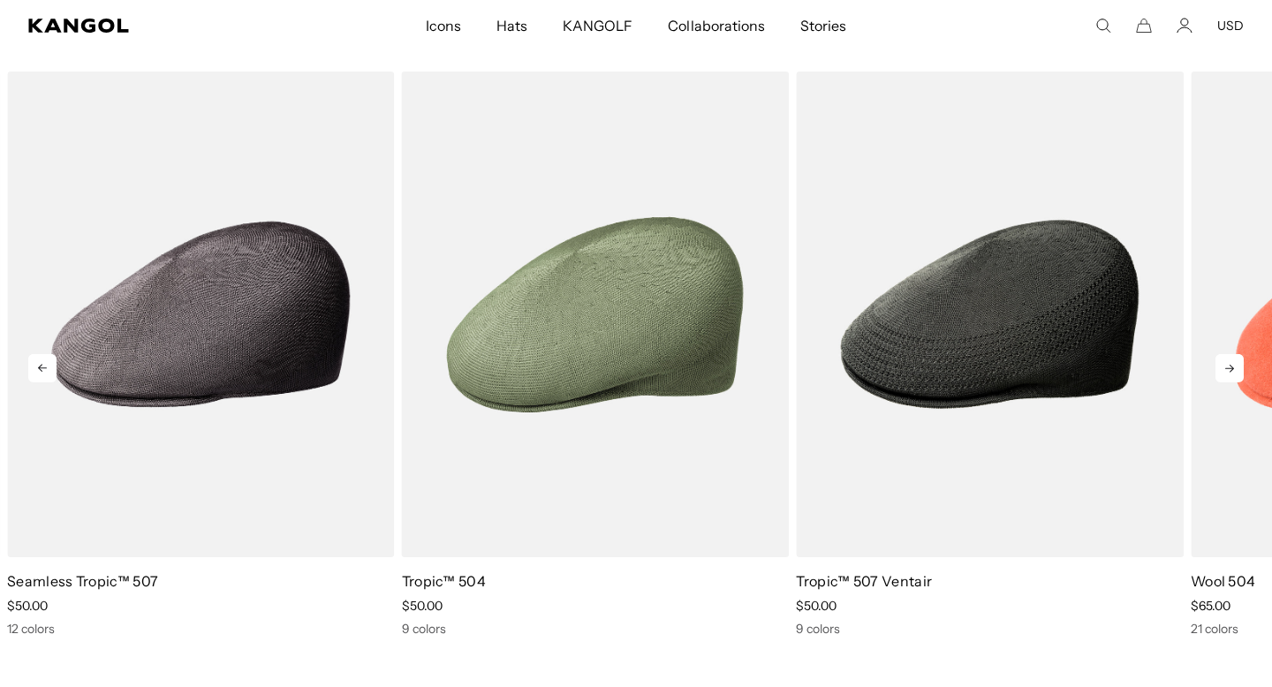
click at [1228, 366] on icon at bounding box center [1229, 368] width 28 height 28
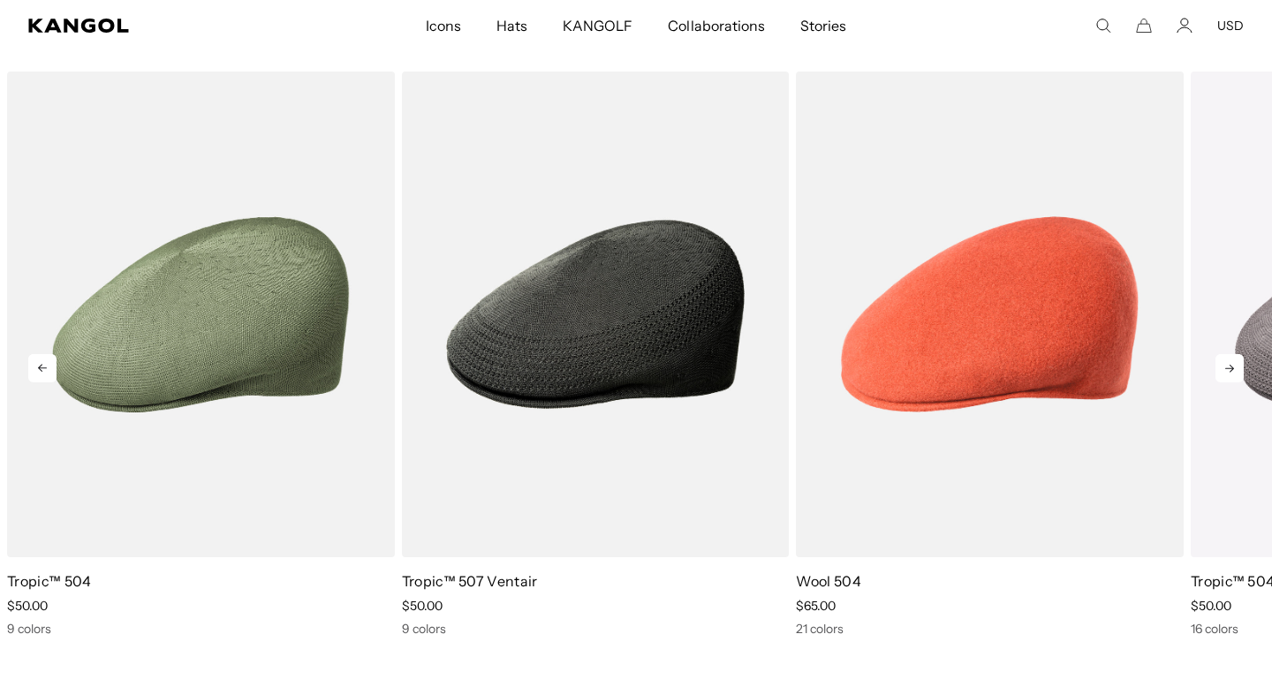
click at [1228, 366] on icon at bounding box center [1229, 368] width 28 height 28
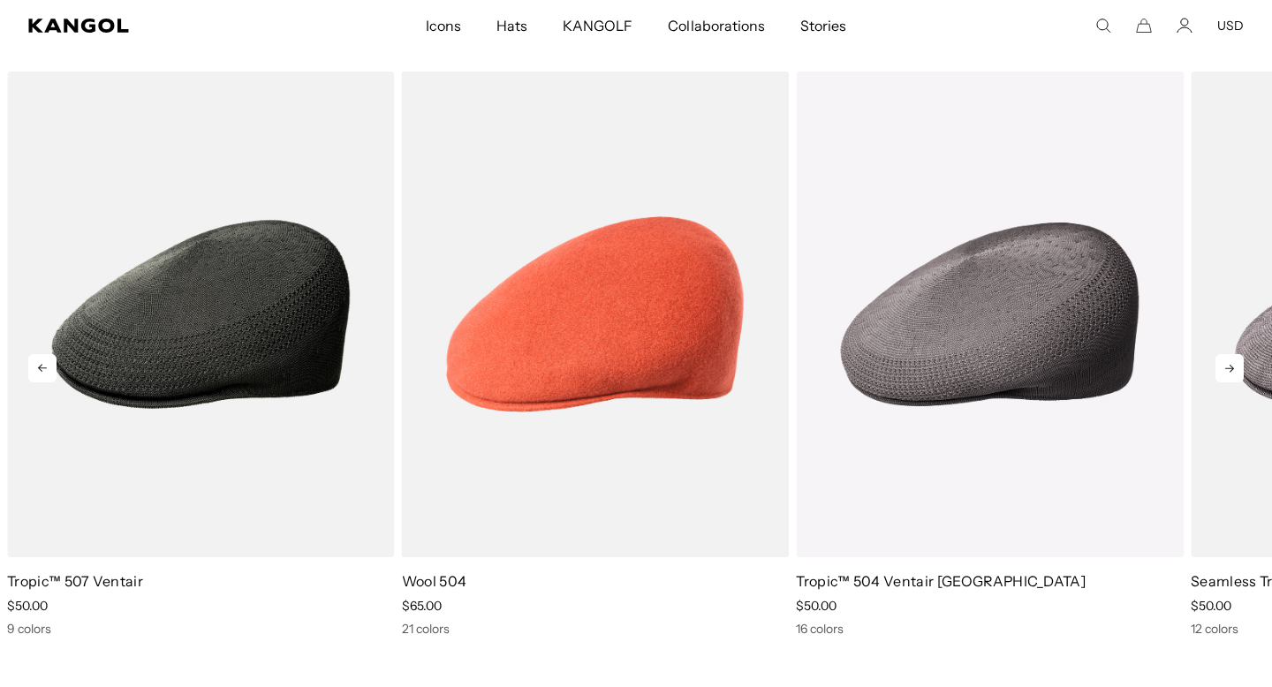
click at [1228, 366] on icon at bounding box center [1229, 368] width 28 height 28
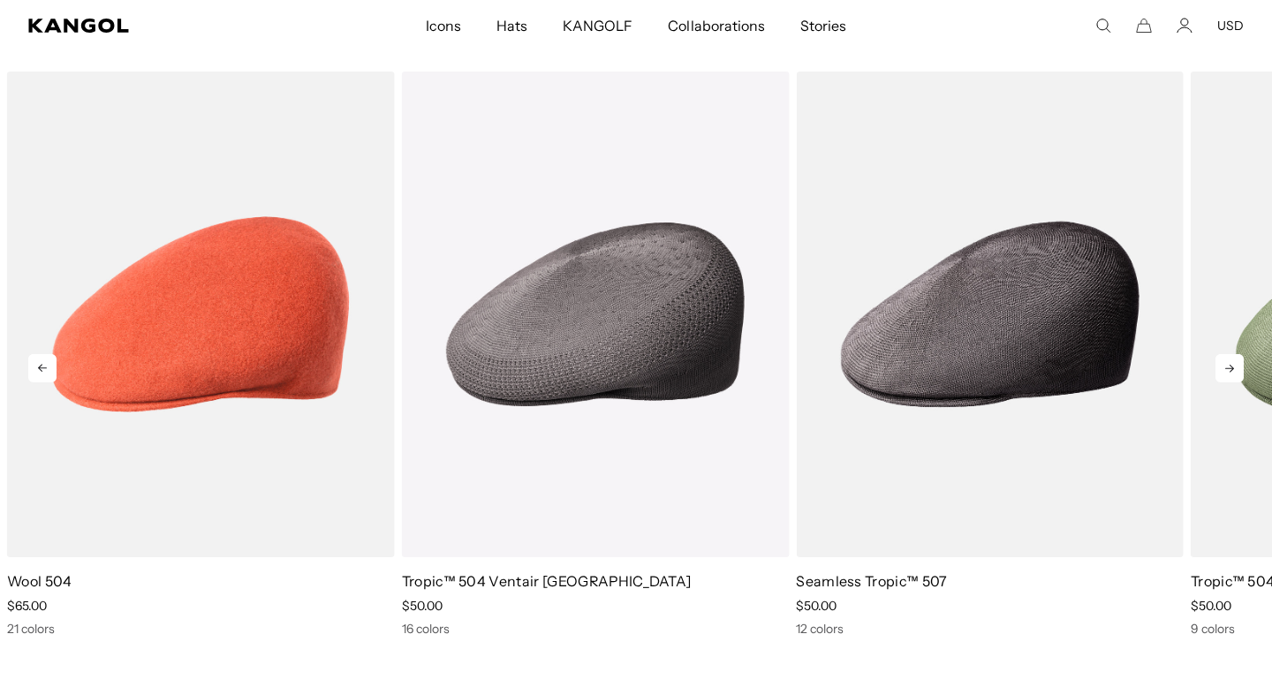
scroll to position [0, 0]
click at [1228, 366] on icon at bounding box center [1229, 368] width 28 height 28
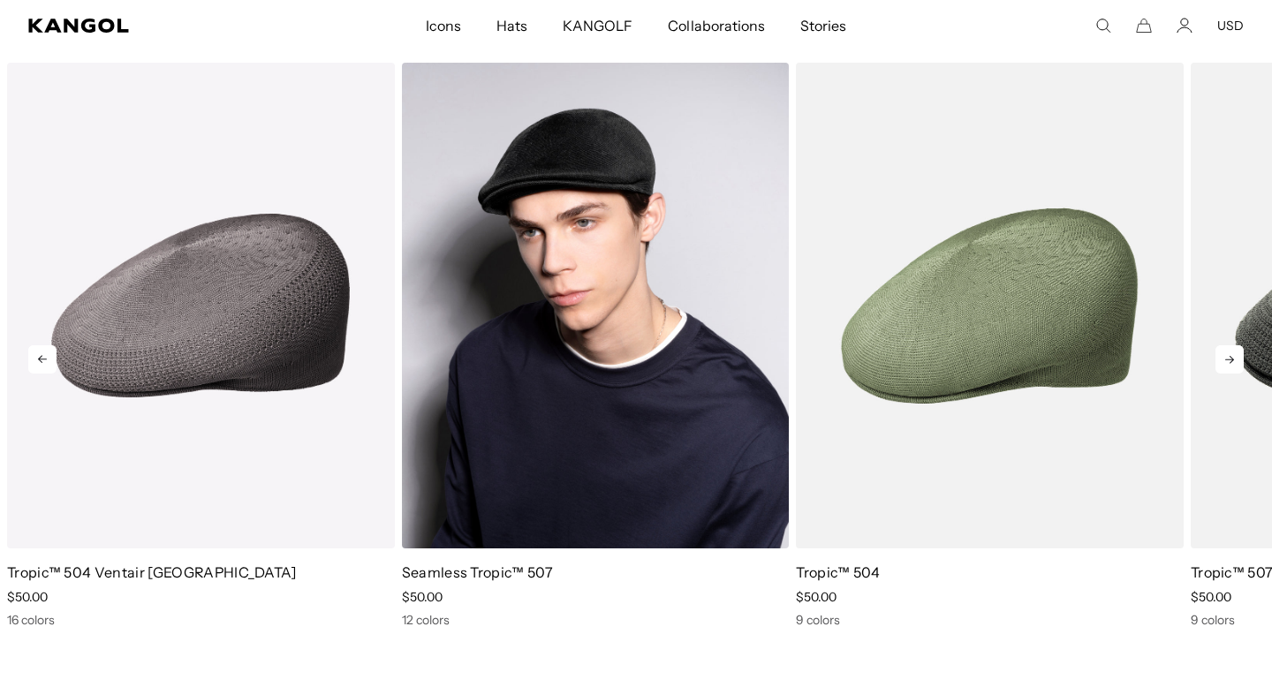
scroll to position [1226, 0]
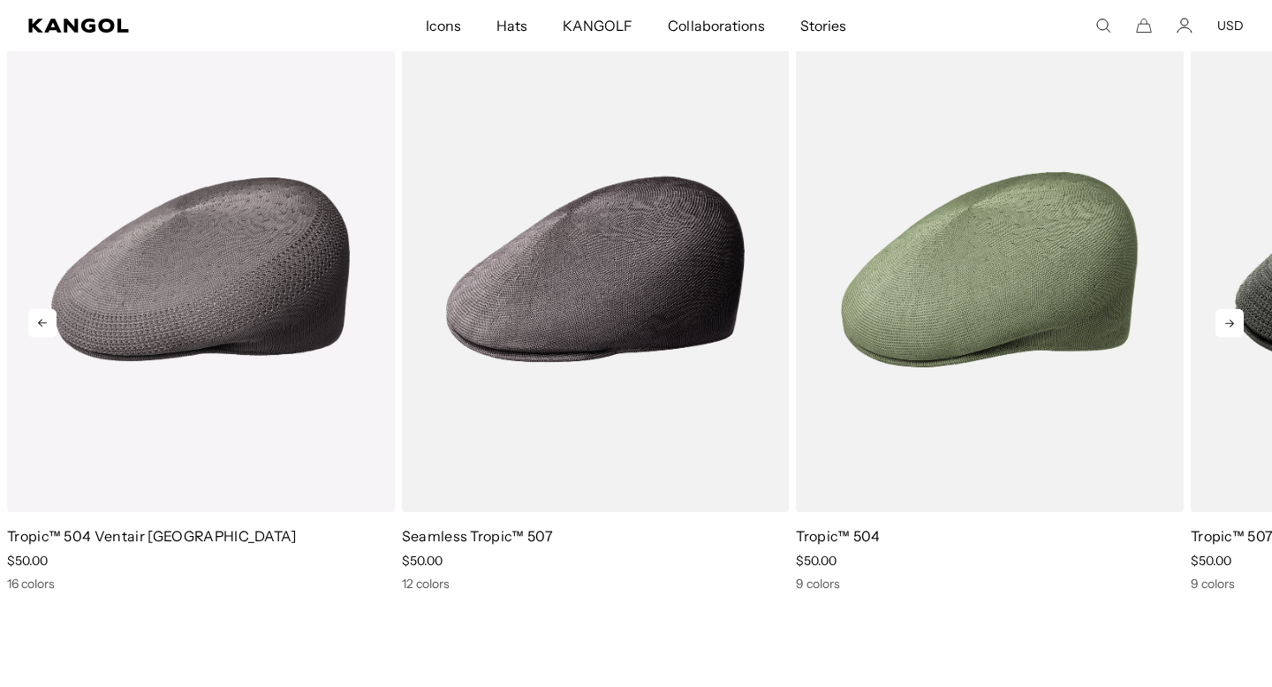
click at [46, 322] on icon at bounding box center [42, 323] width 28 height 28
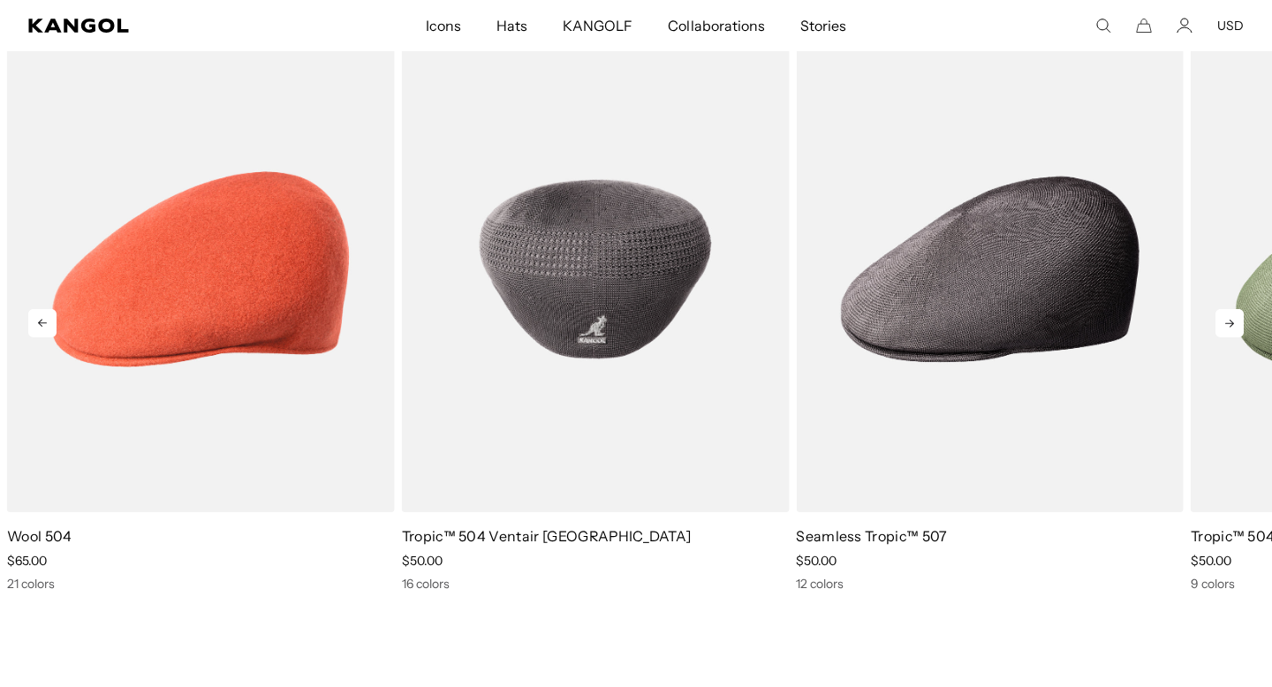
click at [638, 372] on img "4 of 5" at bounding box center [596, 269] width 388 height 487
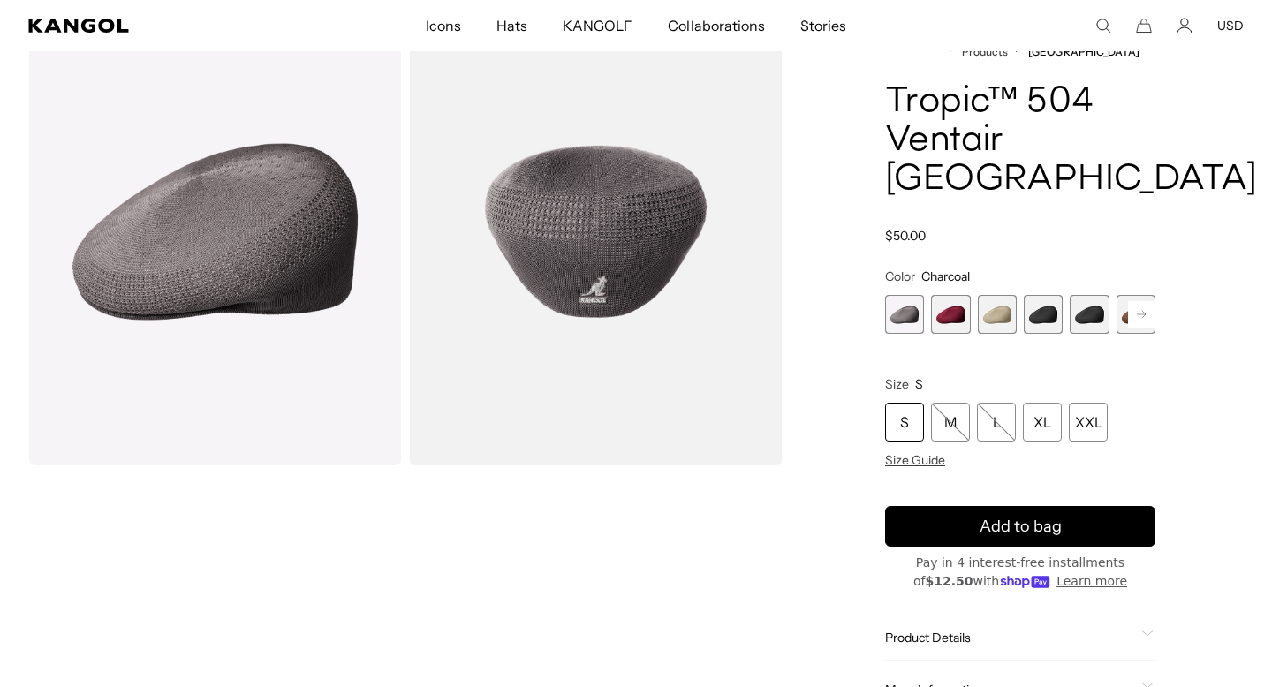
scroll to position [0, 364]
click at [952, 295] on span "2 of 16" at bounding box center [950, 314] width 39 height 39
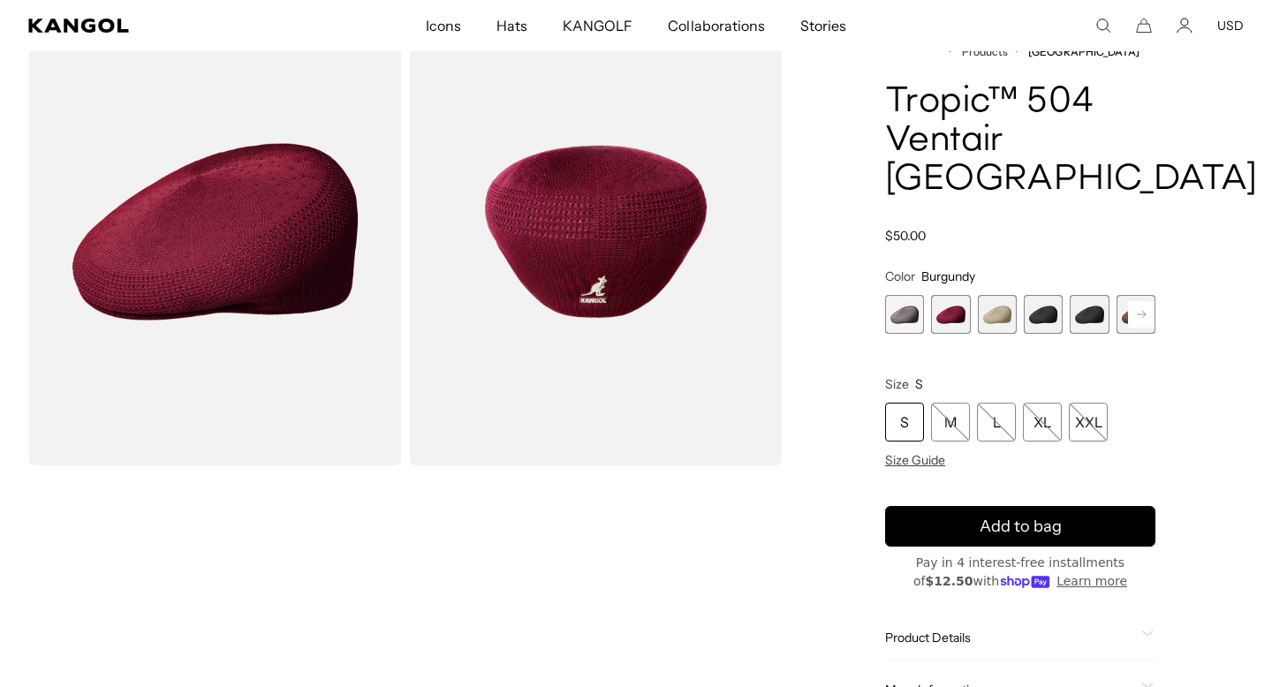
click at [997, 295] on span "3 of 16" at bounding box center [997, 314] width 39 height 39
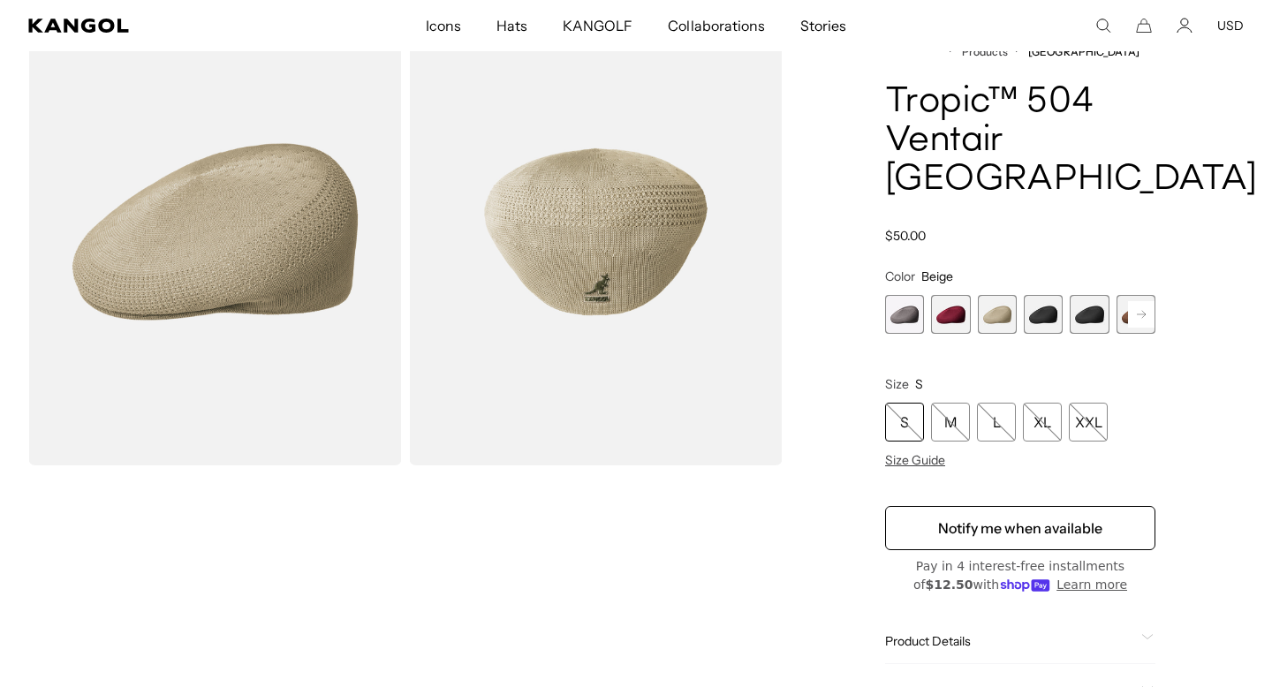
click at [1049, 295] on span "4 of 16" at bounding box center [1043, 314] width 39 height 39
click at [1095, 295] on span "5 of 16" at bounding box center [1089, 314] width 39 height 39
click at [1146, 301] on rect at bounding box center [1141, 314] width 26 height 26
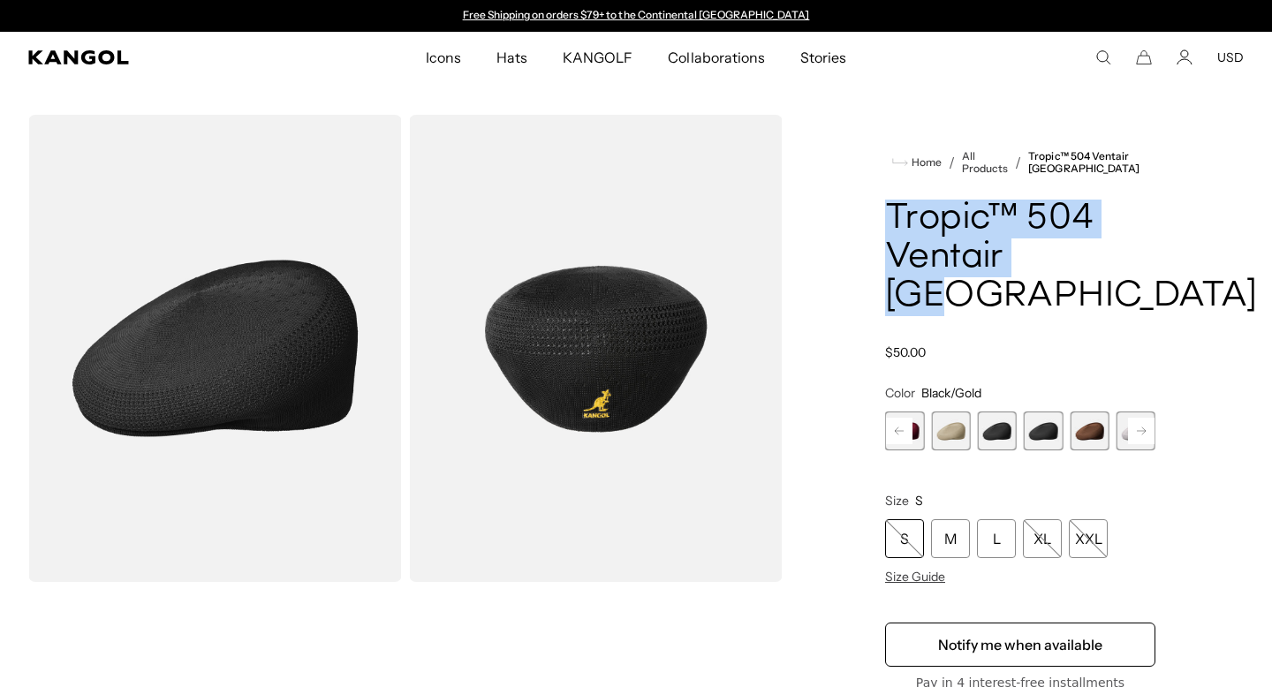
drag, startPoint x: 882, startPoint y: 224, endPoint x: 1075, endPoint y: 254, distance: 195.8
click at [1075, 254] on div "Home / All Products / Tropic™ 504 Ventair USA Tropic™ 504 Ventair USA Regular p…" at bounding box center [1020, 518] width 447 height 806
click at [1075, 254] on h1 "Tropic™ 504 Ventair USA" at bounding box center [1020, 258] width 270 height 117
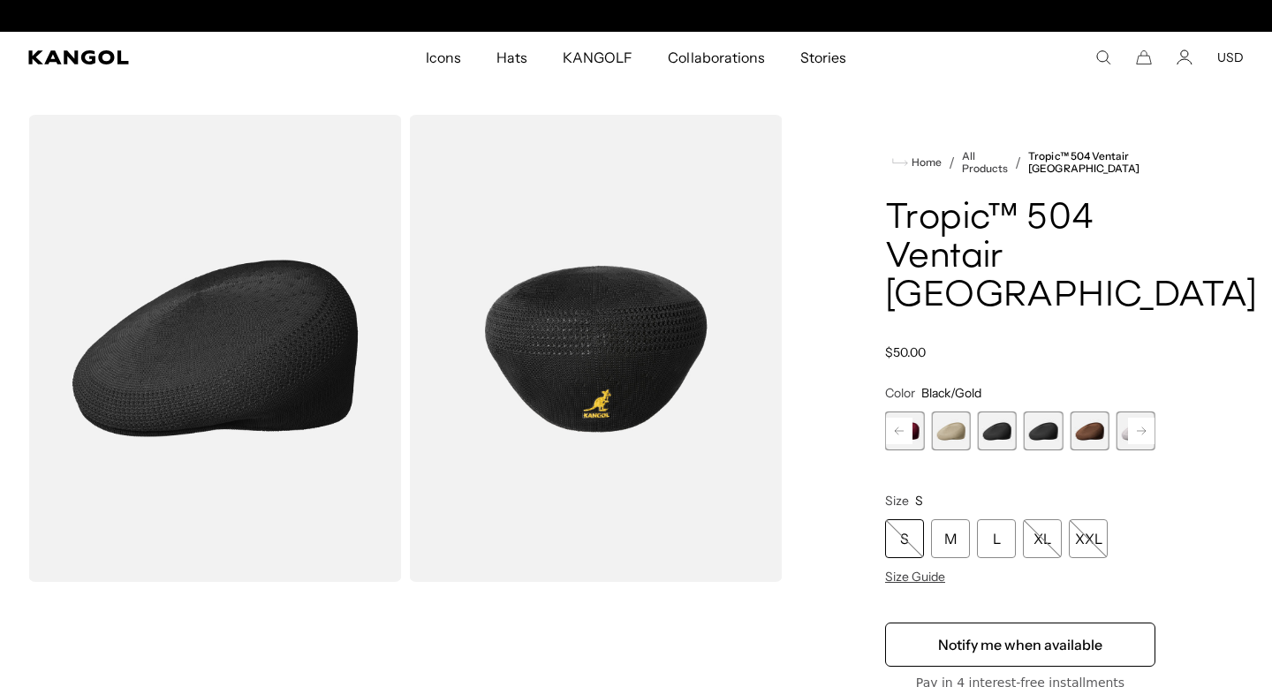
scroll to position [0, 364]
